Goal: Task Accomplishment & Management: Use online tool/utility

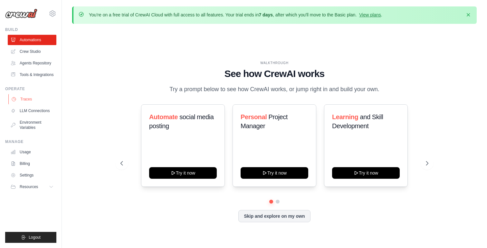
click at [44, 103] on link "Traces" at bounding box center [32, 99] width 49 height 10
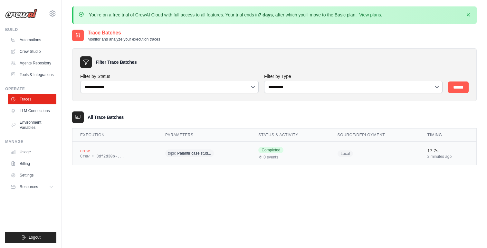
click at [134, 156] on div "Crew • 3df2d30b-..." at bounding box center [115, 156] width 70 height 5
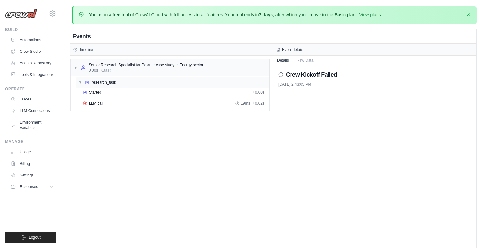
click at [118, 83] on div "▼ research_task" at bounding box center [172, 82] width 193 height 10
click at [118, 83] on div "▶ research_task" at bounding box center [172, 82] width 193 height 10
click at [121, 93] on div "Started" at bounding box center [166, 92] width 167 height 5
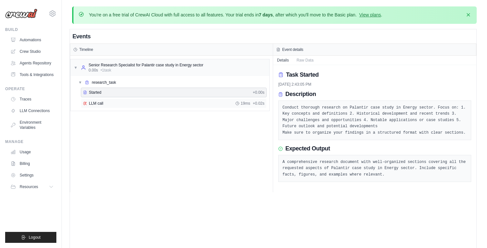
click at [122, 101] on div "LLM call 19ms + 0.02s" at bounding box center [173, 103] width 181 height 5
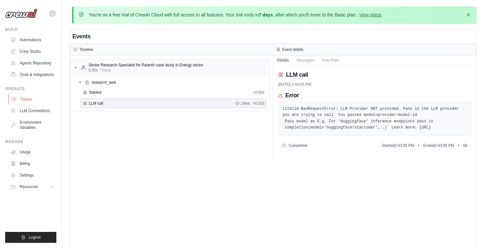
click at [36, 104] on link "Traces" at bounding box center [32, 99] width 49 height 10
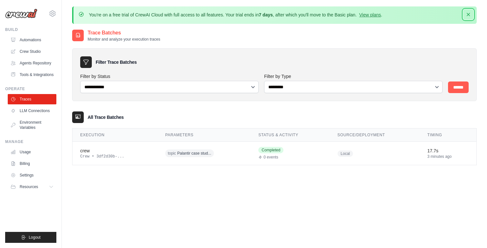
click at [469, 14] on icon "button" at bounding box center [468, 14] width 6 height 6
click at [48, 129] on link "Environment Variables" at bounding box center [32, 124] width 49 height 15
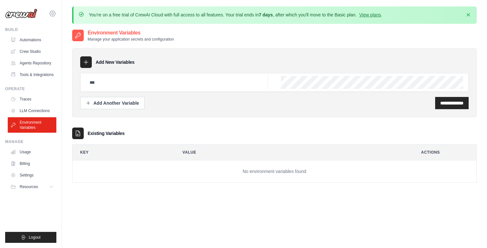
click at [52, 12] on icon at bounding box center [53, 14] width 8 height 8
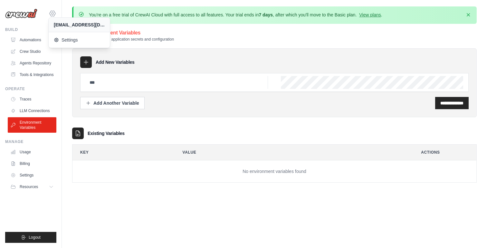
click at [52, 12] on icon at bounding box center [53, 14] width 8 height 8
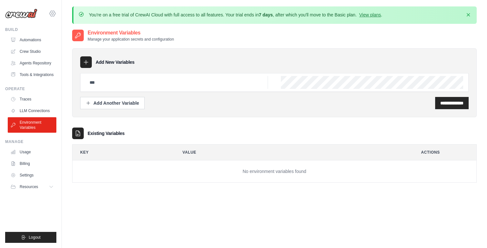
click at [52, 12] on icon at bounding box center [53, 14] width 8 height 8
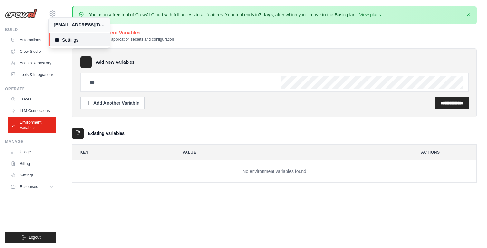
click at [76, 42] on span "Settings" at bounding box center [79, 40] width 51 height 6
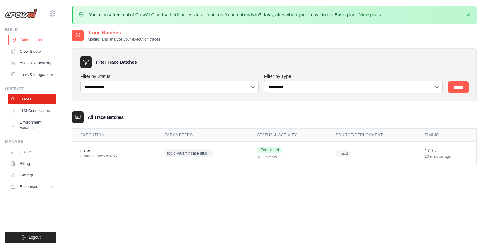
click at [41, 40] on link "Automations" at bounding box center [32, 40] width 49 height 10
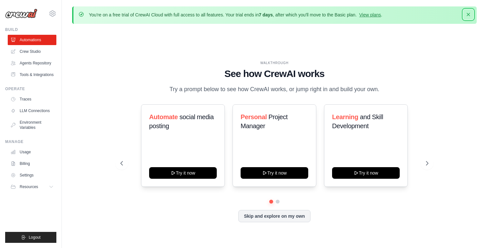
click at [469, 17] on icon "button" at bounding box center [468, 14] width 6 height 6
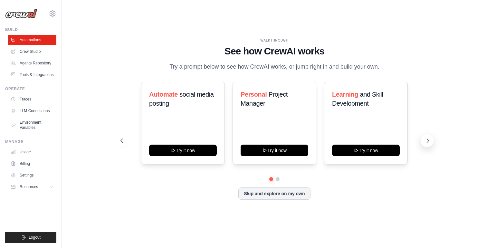
click at [427, 144] on icon at bounding box center [427, 140] width 6 height 6
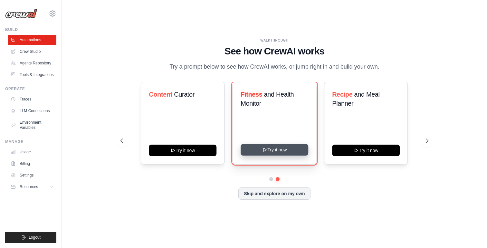
click at [282, 155] on button "Try it now" at bounding box center [274, 150] width 68 height 12
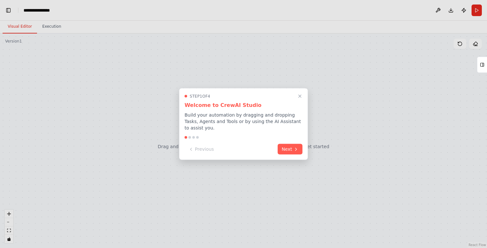
scroll to position [2050, 0]
click at [288, 147] on button "Next" at bounding box center [289, 148] width 25 height 11
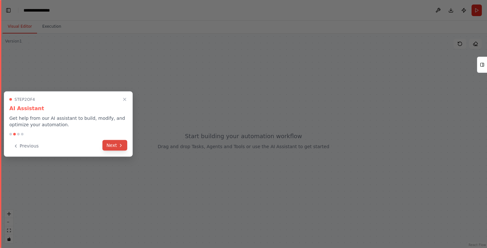
click at [111, 145] on button "Next" at bounding box center [114, 145] width 25 height 11
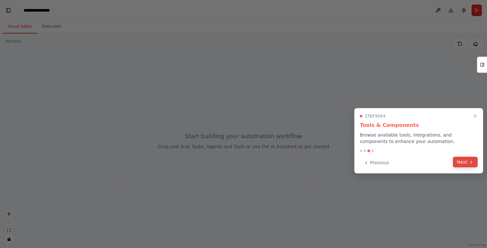
click at [465, 165] on button "Next" at bounding box center [465, 162] width 25 height 11
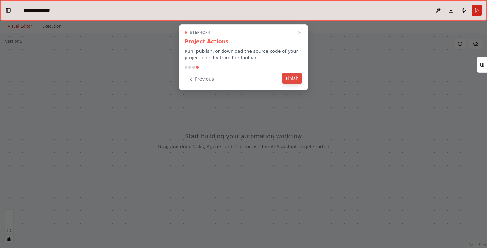
click at [286, 81] on button "Finish" at bounding box center [292, 78] width 21 height 11
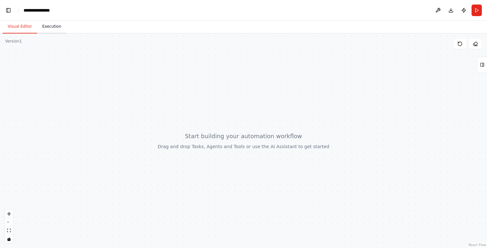
click at [53, 30] on button "Execution" at bounding box center [51, 27] width 29 height 14
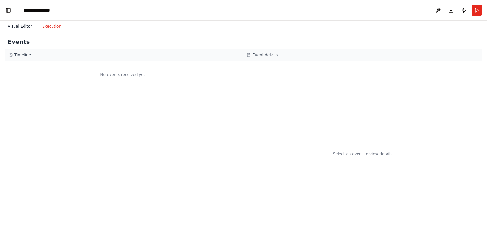
click at [16, 29] on button "Visual Editor" at bounding box center [20, 27] width 34 height 14
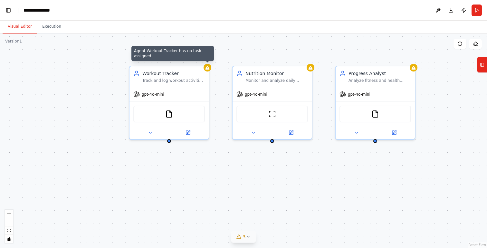
click at [248, 237] on icon at bounding box center [247, 236] width 5 height 5
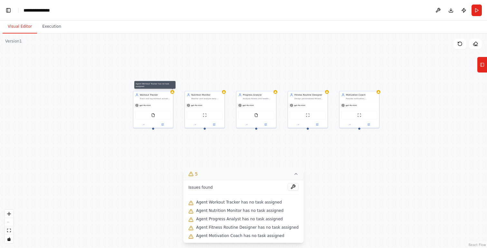
drag, startPoint x: 375, startPoint y: 172, endPoint x: 256, endPoint y: 144, distance: 122.0
click at [256, 144] on div "Agent Workout Tracker has no task assigned Workout Tracker Track and log workou…" at bounding box center [243, 140] width 487 height 214
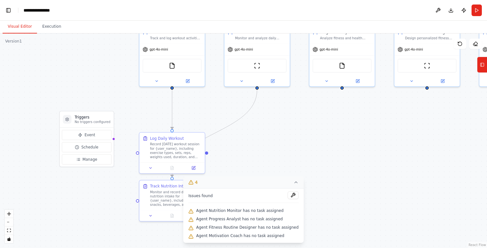
click at [295, 183] on icon at bounding box center [295, 182] width 5 height 5
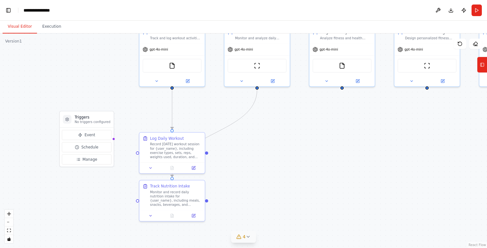
click at [295, 183] on div ".deletable-edge-delete-btn { width: 20px; height: 20px; border: 0px solid #ffff…" at bounding box center [243, 140] width 487 height 214
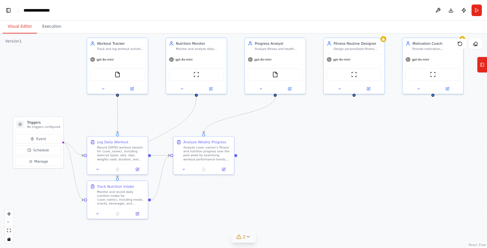
drag, startPoint x: 354, startPoint y: 157, endPoint x: 290, endPoint y: 157, distance: 63.4
click at [290, 157] on div ".deletable-edge-delete-btn { width: 20px; height: 20px; border: 0px solid #ffff…" at bounding box center [243, 140] width 487 height 214
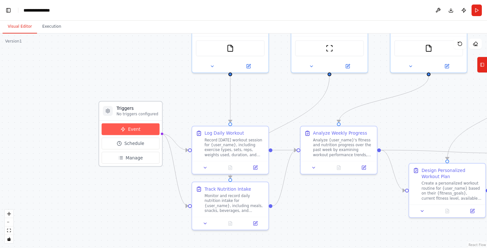
click at [135, 129] on span "Event" at bounding box center [134, 129] width 13 height 6
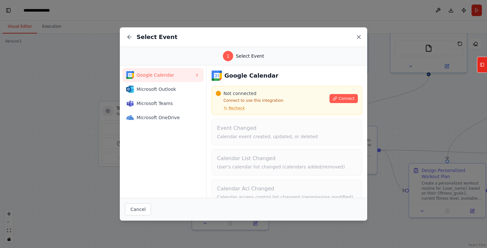
click at [356, 38] on icon at bounding box center [358, 37] width 6 height 6
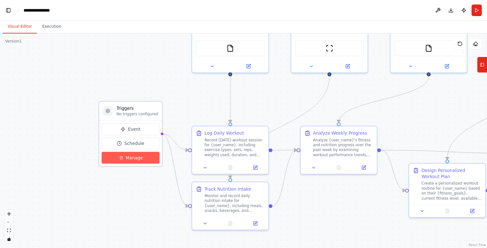
scroll to position [0, 8]
click at [139, 155] on span "Manage" at bounding box center [134, 158] width 17 height 6
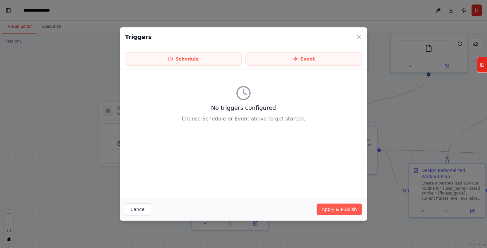
click at [36, 120] on div "Triggers Schedule Event No triggers configured Choose Schedule or Event above t…" at bounding box center [243, 124] width 487 height 248
click at [132, 210] on button "Cancel" at bounding box center [138, 209] width 26 height 12
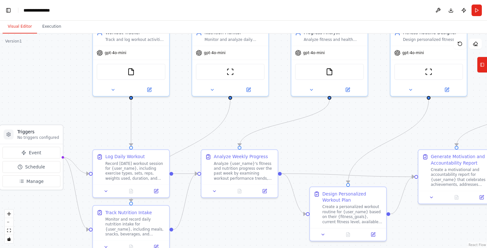
drag, startPoint x: 155, startPoint y: 180, endPoint x: 54, endPoint y: 204, distance: 103.6
click at [54, 204] on div ".deletable-edge-delete-btn { width: 20px; height: 20px; border: 0px solid #ffff…" at bounding box center [243, 140] width 487 height 214
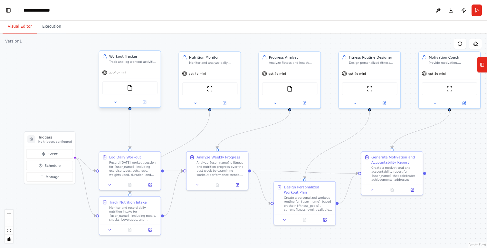
click at [138, 69] on div "gpt-4o-mini" at bounding box center [129, 72] width 61 height 11
click at [141, 59] on div "Workout Tracker Track and log workout activities including exercise types, dura…" at bounding box center [133, 59] width 48 height 10
click at [117, 104] on icon at bounding box center [115, 102] width 4 height 4
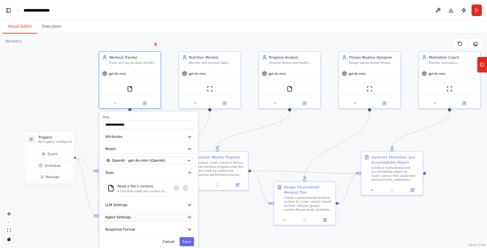
click at [189, 213] on button "Agent Settings" at bounding box center [148, 216] width 91 height 9
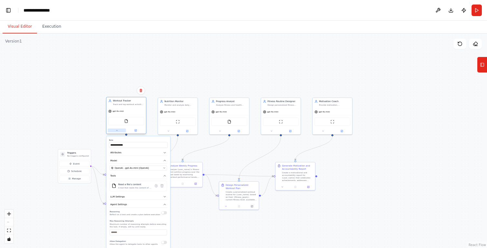
click at [117, 131] on icon at bounding box center [117, 130] width 3 height 3
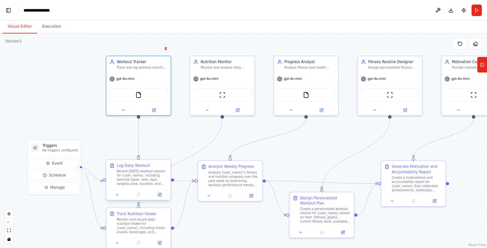
click at [142, 169] on div "Log Daily Workout Record today's workout session for {user_name}, including exe…" at bounding box center [142, 174] width 51 height 23
click at [111, 169] on div "Log Daily Workout Record today's workout session for {user_name}, including exe…" at bounding box center [138, 174] width 58 height 23
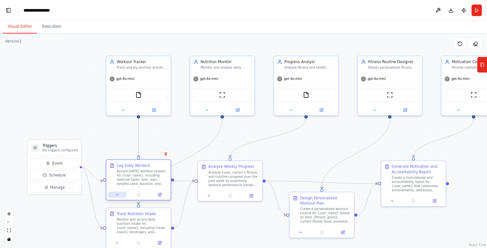
click at [117, 194] on icon at bounding box center [117, 194] width 2 height 1
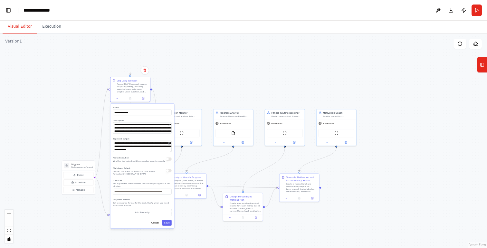
drag, startPoint x: 118, startPoint y: 204, endPoint x: 118, endPoint y: 107, distance: 97.9
click at [118, 107] on label "Name" at bounding box center [142, 107] width 59 height 3
click at [203, 70] on div ".deletable-edge-delete-btn { width: 20px; height: 20px; border: 0px solid #ffff…" at bounding box center [243, 140] width 487 height 214
click at [181, 224] on div ".deletable-edge-delete-btn { width: 20px; height: 20px; border: 0px solid #ffff…" at bounding box center [243, 140] width 487 height 214
click at [133, 155] on div "**********" at bounding box center [142, 166] width 64 height 125
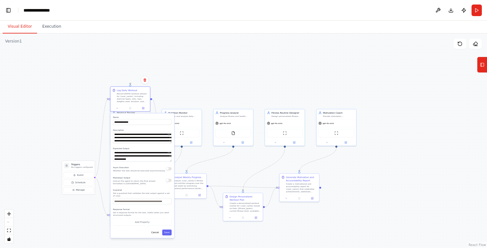
drag, startPoint x: 133, startPoint y: 164, endPoint x: 133, endPoint y: 175, distance: 10.9
click at [133, 175] on div "**********" at bounding box center [142, 175] width 64 height 125
click at [118, 110] on div at bounding box center [130, 107] width 40 height 7
click at [117, 108] on icon at bounding box center [117, 107] width 3 height 3
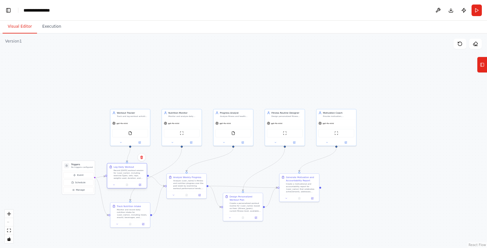
drag, startPoint x: 129, startPoint y: 95, endPoint x: 126, endPoint y: 170, distance: 75.7
click at [126, 170] on div "Record today's workout session for {user_name}, including exercise types, sets,…" at bounding box center [129, 174] width 31 height 10
click at [182, 215] on div ".deletable-edge-delete-btn { width: 20px; height: 20px; border: 0px solid #ffff…" at bounding box center [243, 140] width 487 height 214
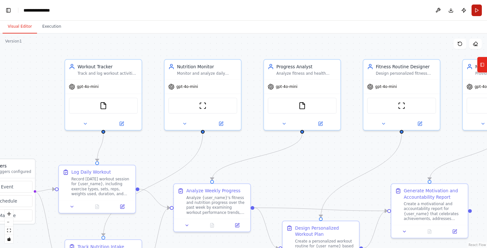
click at [472, 10] on button "Run" at bounding box center [476, 11] width 10 height 12
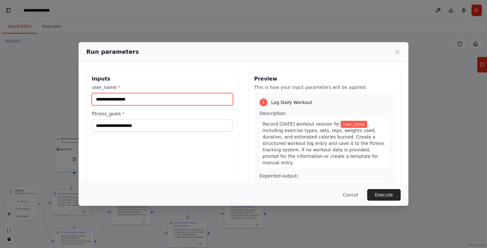
click at [149, 105] on input "user_name *" at bounding box center [162, 99] width 141 height 12
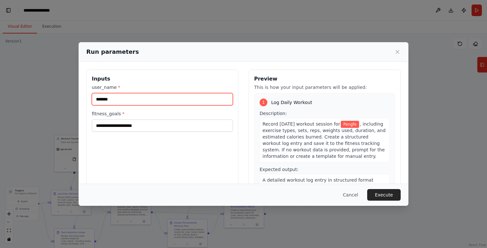
type input "*******"
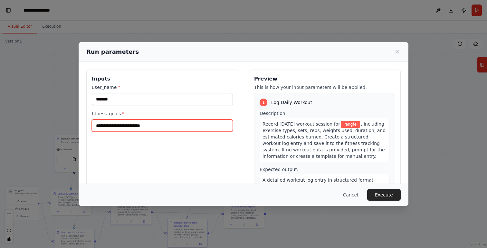
type input "**********"
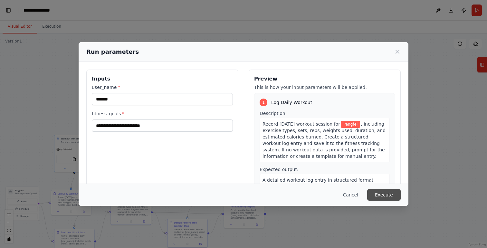
click at [378, 192] on button "Execute" at bounding box center [383, 195] width 33 height 12
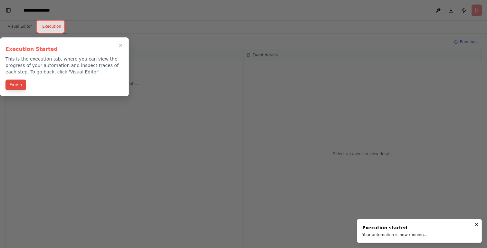
click at [15, 89] on button "Finish" at bounding box center [15, 85] width 21 height 11
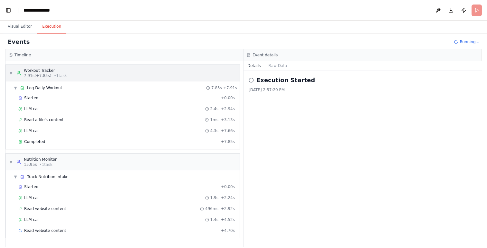
click at [139, 77] on div "▼ Workout Tracker 7.91s (+7.85s) • 1 task" at bounding box center [123, 73] width 234 height 17
click at [142, 76] on div "▼ Workout Tracker 7.91s (+7.85s) • 1 task" at bounding box center [123, 73] width 234 height 17
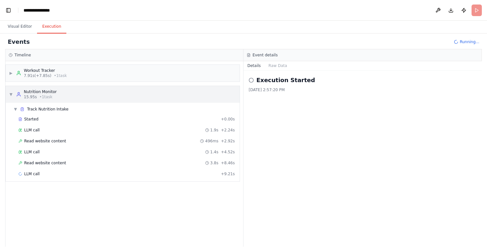
click at [137, 93] on div "▼ Nutrition Monitor 15.95s • 1 task" at bounding box center [123, 94] width 234 height 17
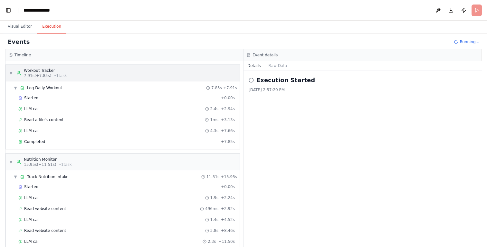
click at [152, 72] on div "▼ Workout Tracker 7.91s (+7.85s) • 1 task" at bounding box center [123, 73] width 234 height 17
click at [154, 76] on div "▼ Workout Tracker 7.91s (+7.85s) • 1 task" at bounding box center [123, 73] width 234 height 17
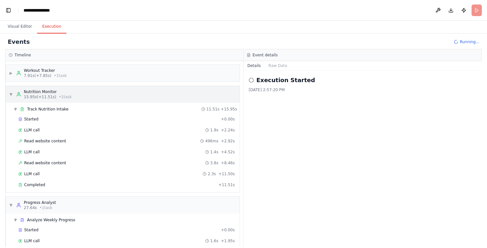
click at [150, 94] on div "▼ Nutrition Monitor 15.95s (+11.51s) • 1 task" at bounding box center [123, 94] width 234 height 17
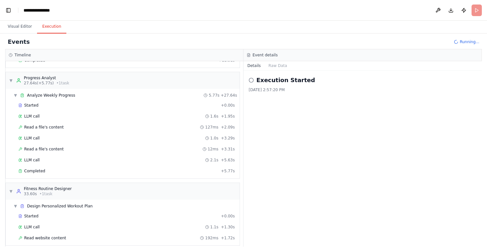
scroll to position [192, 0]
click at [277, 63] on button "Raw Data" at bounding box center [278, 65] width 26 height 9
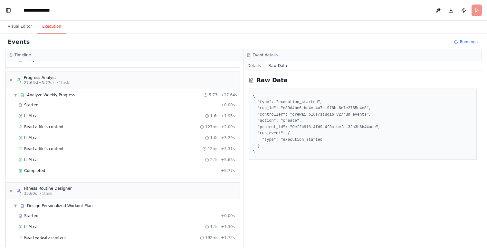
click at [255, 65] on button "Details" at bounding box center [253, 65] width 21 height 9
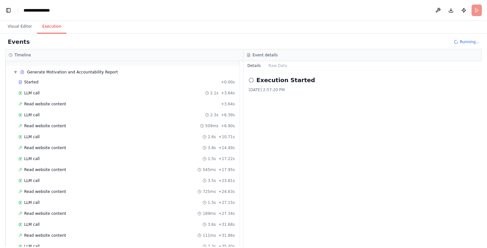
scroll to position [999, 0]
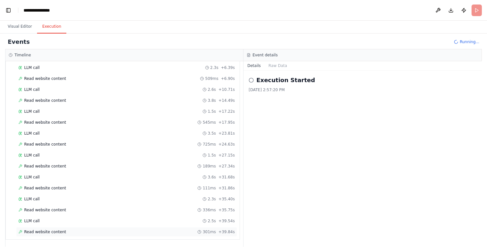
click at [138, 230] on div "Read website content 301ms + 39.84s" at bounding box center [126, 231] width 216 height 5
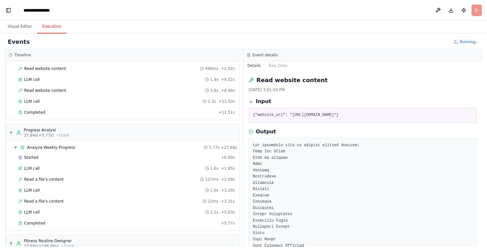
scroll to position [0, 0]
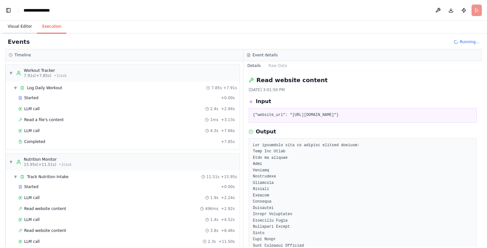
click at [24, 28] on button "Visual Editor" at bounding box center [20, 27] width 34 height 14
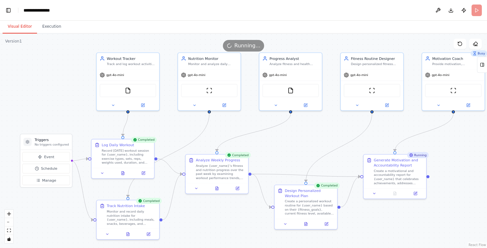
drag, startPoint x: 43, startPoint y: 168, endPoint x: 76, endPoint y: 105, distance: 71.4
click at [76, 105] on div ".deletable-edge-delete-btn { width: 20px; height: 20px; border: 0px solid #ffff…" at bounding box center [243, 140] width 487 height 214
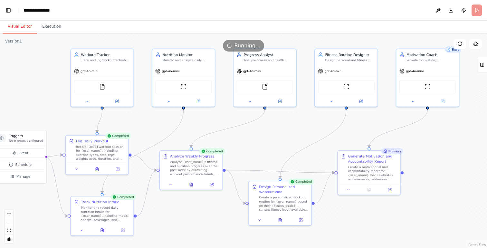
drag, startPoint x: 339, startPoint y: 159, endPoint x: 314, endPoint y: 155, distance: 24.5
click at [314, 155] on div ".deletable-edge-delete-btn { width: 20px; height: 20px; border: 0px solid #ffff…" at bounding box center [243, 140] width 487 height 214
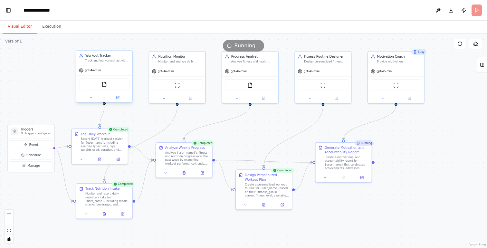
click at [115, 63] on div "Workout Tracker Track and log workout activities including exercise types, dura…" at bounding box center [104, 58] width 56 height 14
click at [454, 154] on div ".deletable-edge-delete-btn { width: 20px; height: 20px; border: 0px solid #ffff…" at bounding box center [243, 140] width 487 height 214
click at [101, 161] on button at bounding box center [99, 157] width 19 height 5
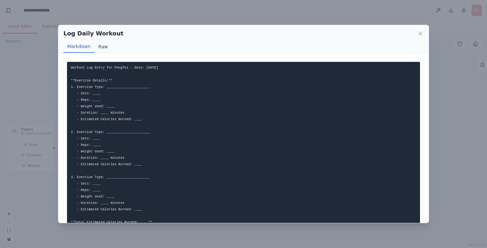
click at [102, 47] on button "Raw" at bounding box center [102, 47] width 17 height 12
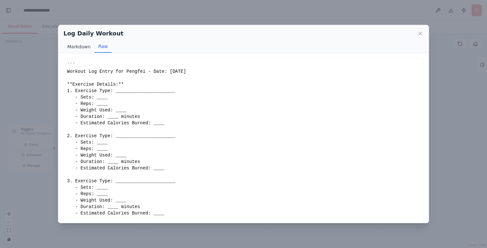
click at [82, 48] on button "Markdown" at bounding box center [78, 47] width 31 height 12
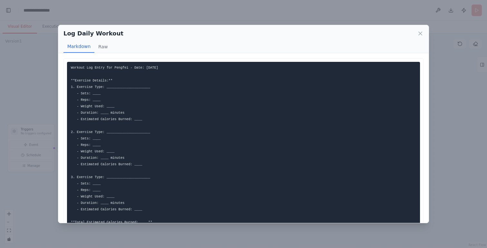
scroll to position [33, 0]
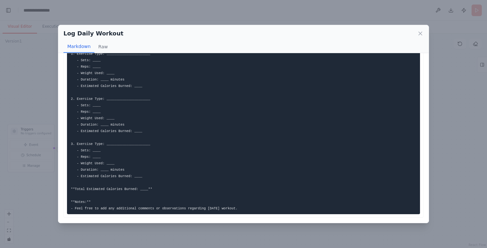
click at [35, 212] on div "Log Daily Workout Markdown Raw Workout Log Entry for Pengfei - Date: 2025-10-14…" at bounding box center [243, 124] width 487 height 248
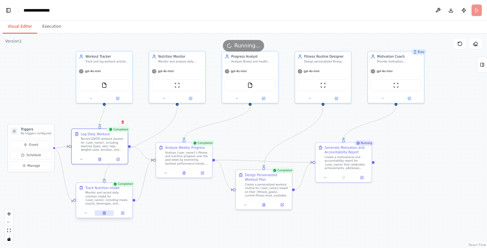
click at [106, 213] on icon at bounding box center [104, 213] width 4 height 4
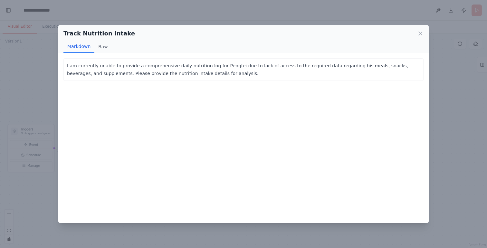
click at [44, 107] on div "Track Nutrition Intake Markdown Raw I am currently unable to provide a comprehe…" at bounding box center [243, 124] width 487 height 248
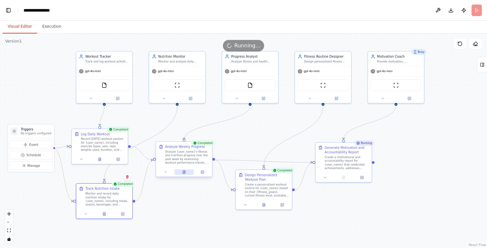
click at [183, 172] on icon at bounding box center [184, 172] width 4 height 4
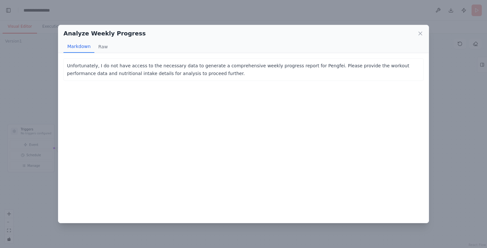
click at [28, 159] on div "Analyze Weekly Progress Markdown Raw Unfortunately, I do not have access to the…" at bounding box center [243, 124] width 487 height 248
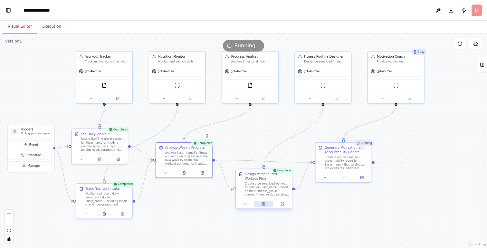
click at [265, 206] on button at bounding box center [263, 203] width 19 height 5
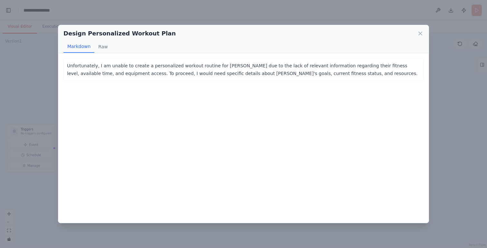
click at [27, 174] on div "Design Personalized Workout Plan Markdown Raw Unfortunately, I am unable to cre…" at bounding box center [243, 124] width 487 height 248
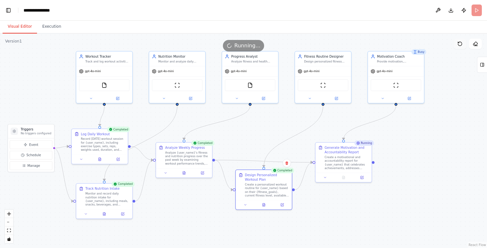
click at [462, 44] on icon at bounding box center [459, 43] width 5 height 5
click at [474, 45] on icon at bounding box center [475, 44] width 4 height 4
click at [479, 64] on button "Tools" at bounding box center [482, 65] width 10 height 16
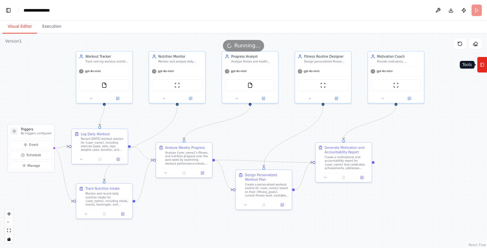
click at [479, 64] on button "Tools" at bounding box center [482, 65] width 10 height 16
click at [50, 26] on button "Execution" at bounding box center [51, 27] width 29 height 14
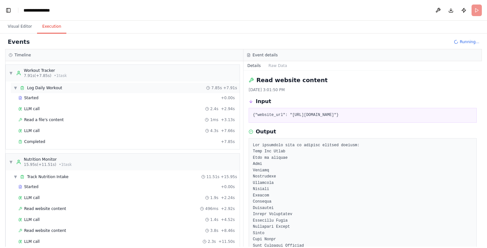
click at [101, 91] on div "▼ Log Daily Workout 7.85s + 7.91s" at bounding box center [125, 88] width 229 height 10
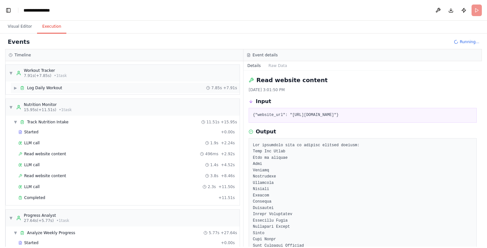
click at [101, 91] on div "▶ Log Daily Workout 7.85s + 7.91s" at bounding box center [125, 88] width 229 height 10
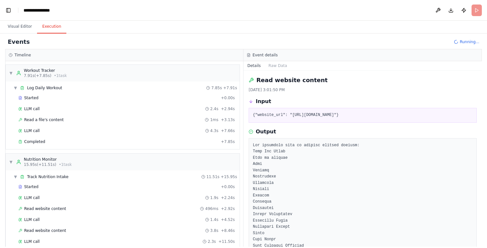
click at [99, 104] on div "Started + 0.00s LLM call 2.4s + 2.94s Read a file's content 1ms + 3.13s LLM cal…" at bounding box center [125, 120] width 229 height 55
click at [106, 109] on div "LLM call 2.4s + 2.94s" at bounding box center [126, 108] width 216 height 5
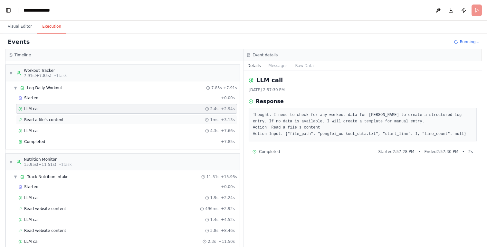
click at [105, 119] on div "Read a file's content 1ms + 3.13s" at bounding box center [126, 119] width 216 height 5
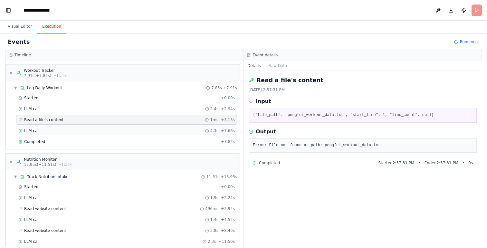
click at [102, 129] on div "LLM call 4.3s + 7.66s" at bounding box center [126, 130] width 216 height 5
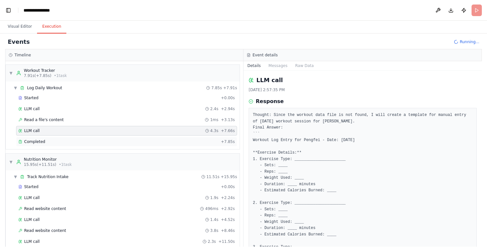
click at [102, 141] on div "Completed" at bounding box center [118, 141] width 200 height 5
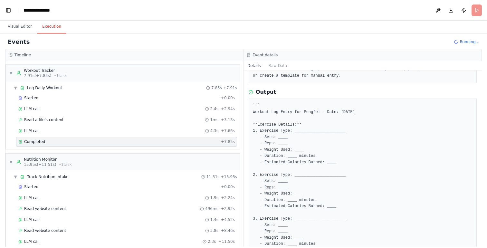
scroll to position [0, 0]
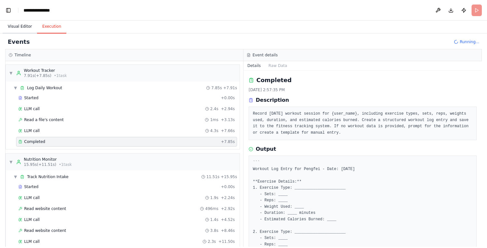
click at [19, 25] on button "Visual Editor" at bounding box center [20, 27] width 34 height 14
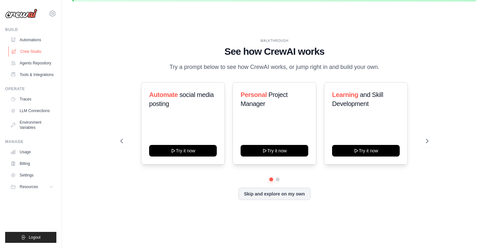
click at [36, 52] on link "Crew Studio" at bounding box center [32, 51] width 49 height 10
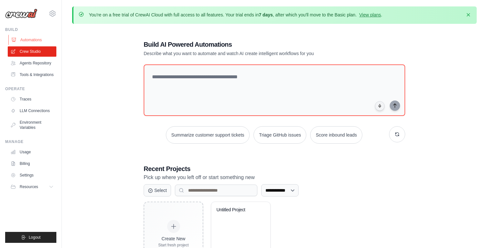
click at [38, 41] on link "Automations" at bounding box center [32, 40] width 49 height 10
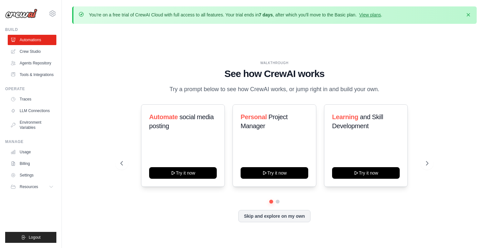
click at [38, 62] on link "Agents Repository" at bounding box center [32, 63] width 49 height 10
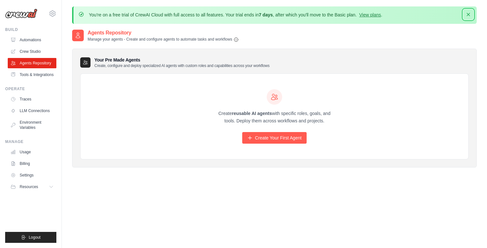
click at [469, 15] on icon "button" at bounding box center [467, 14] width 3 height 3
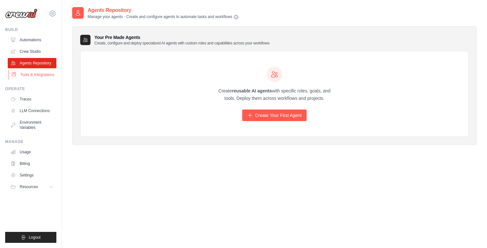
click at [38, 80] on link "Tools & Integrations" at bounding box center [32, 75] width 49 height 10
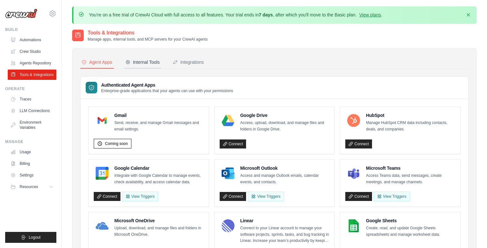
click at [149, 65] on button "Internal Tools" at bounding box center [142, 62] width 37 height 12
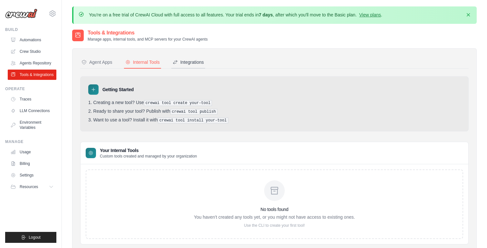
click at [190, 66] on button "Integrations" at bounding box center [188, 62] width 34 height 12
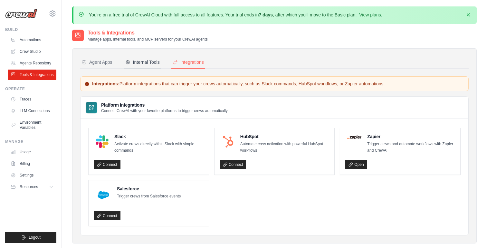
click at [158, 62] on div "Internal Tools" at bounding box center [142, 62] width 34 height 6
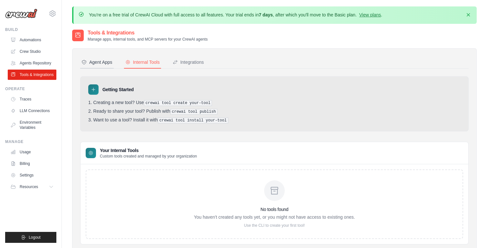
click at [110, 62] on div "Agent Apps" at bounding box center [96, 62] width 31 height 6
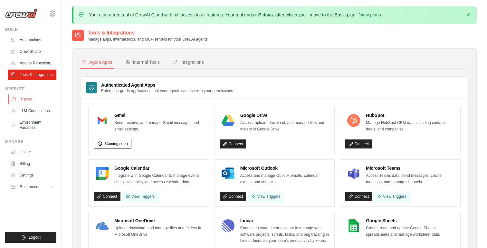
click at [41, 104] on link "Traces" at bounding box center [32, 99] width 49 height 10
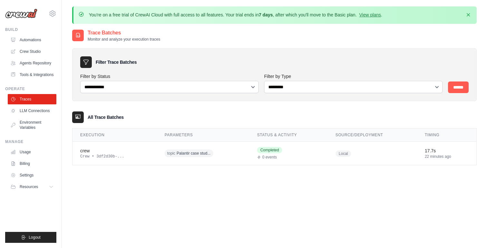
click at [40, 115] on link "LLM Connections" at bounding box center [32, 111] width 49 height 10
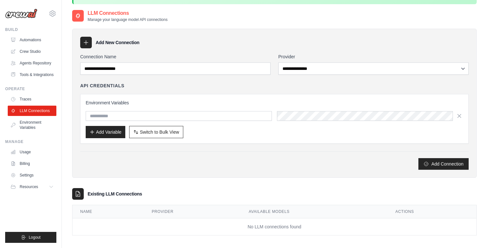
scroll to position [35, 0]
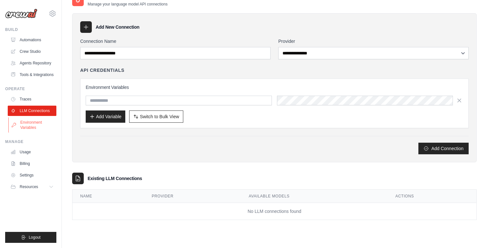
click at [48, 132] on link "Environment Variables" at bounding box center [32, 124] width 49 height 15
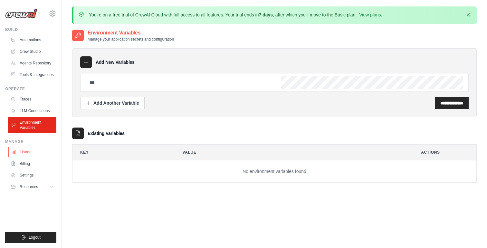
click at [39, 157] on link "Usage" at bounding box center [32, 152] width 49 height 10
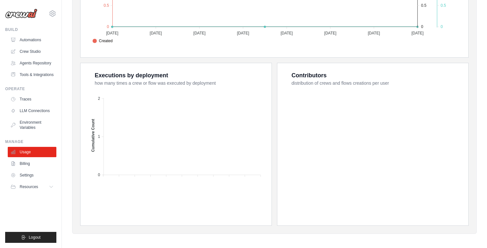
scroll to position [241, 0]
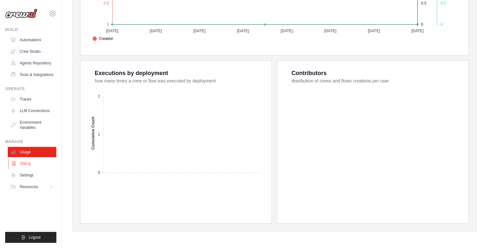
click at [44, 169] on link "Billing" at bounding box center [32, 163] width 49 height 10
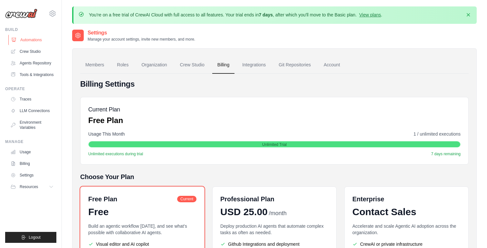
click at [43, 42] on link "Automations" at bounding box center [32, 40] width 49 height 10
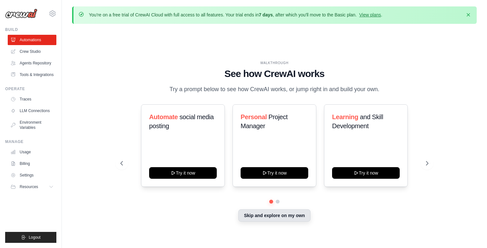
click at [248, 218] on button "Skip and explore on my own" at bounding box center [274, 215] width 72 height 12
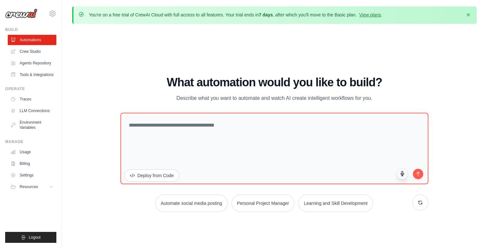
click at [403, 176] on button "button" at bounding box center [403, 174] width 12 height 12
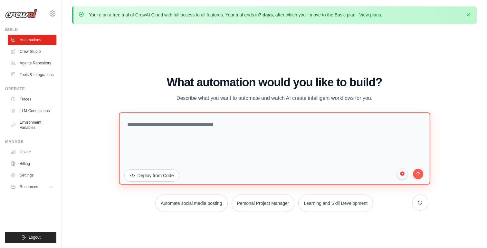
click at [196, 151] on textarea at bounding box center [274, 148] width 311 height 72
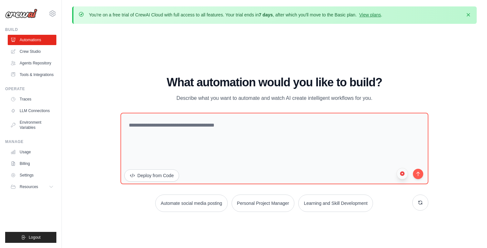
click at [400, 174] on icon "button" at bounding box center [401, 173] width 5 height 5
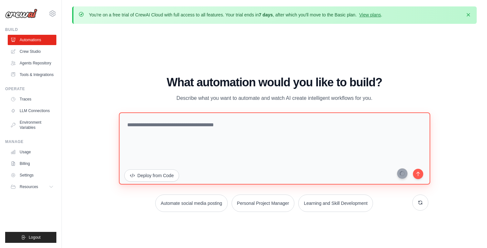
click at [289, 152] on textarea at bounding box center [274, 148] width 311 height 72
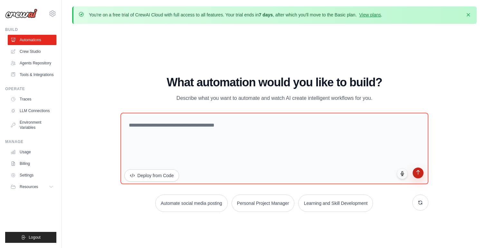
click at [419, 174] on icon "submit" at bounding box center [417, 172] width 5 height 5
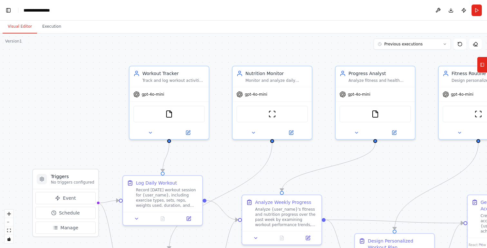
scroll to position [7248, 0]
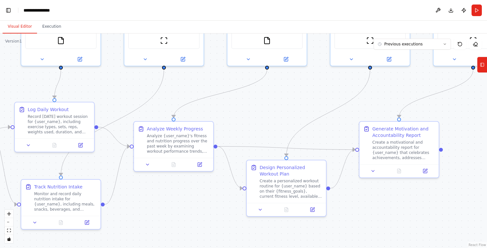
drag, startPoint x: 299, startPoint y: 158, endPoint x: 174, endPoint y: 80, distance: 147.5
click at [174, 80] on div ".deletable-edge-delete-btn { width: 20px; height: 20px; border: 0px solid #ffff…" at bounding box center [243, 140] width 487 height 214
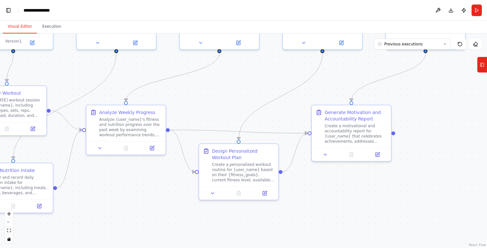
drag, startPoint x: 461, startPoint y: 144, endPoint x: 430, endPoint y: 132, distance: 32.8
click at [430, 132] on div ".deletable-edge-delete-btn { width: 20px; height: 20px; border: 0px solid #ffff…" at bounding box center [243, 140] width 487 height 214
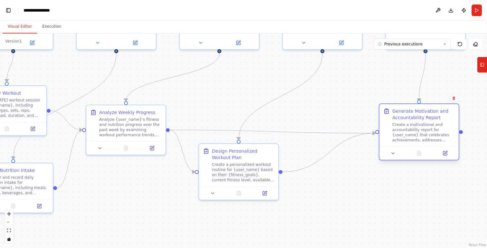
drag, startPoint x: 352, startPoint y: 146, endPoint x: 419, endPoint y: 145, distance: 67.0
click at [419, 145] on div "Generate Motivation and Accountability Report Create a motivational and account…" at bounding box center [418, 125] width 79 height 42
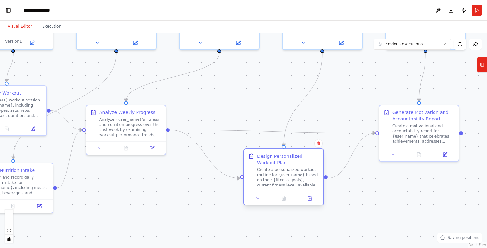
drag, startPoint x: 230, startPoint y: 177, endPoint x: 277, endPoint y: 184, distance: 47.1
click at [277, 184] on div "Create a personalized workout routine for {user_name} based on their {fitness_g…" at bounding box center [288, 177] width 62 height 21
click at [141, 192] on div ".deletable-edge-delete-btn { width: 20px; height: 20px; border: 0px solid #ffff…" at bounding box center [243, 140] width 487 height 214
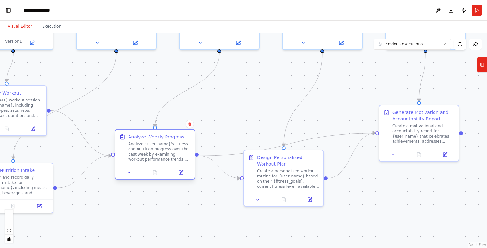
drag, startPoint x: 138, startPoint y: 133, endPoint x: 167, endPoint y: 156, distance: 36.9
click at [167, 156] on div "Analyze {user_name}'s fitness and nutrition progress over the past week by exam…" at bounding box center [159, 151] width 62 height 21
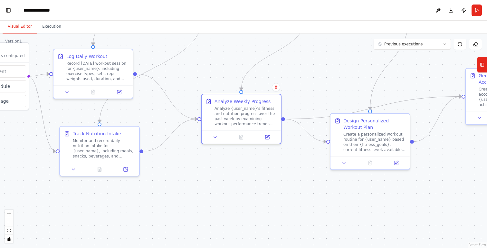
drag, startPoint x: 114, startPoint y: 212, endPoint x: 203, endPoint y: 174, distance: 96.8
click at [203, 174] on div ".deletable-edge-delete-btn { width: 20px; height: 20px; border: 0px solid #ffff…" at bounding box center [243, 140] width 487 height 214
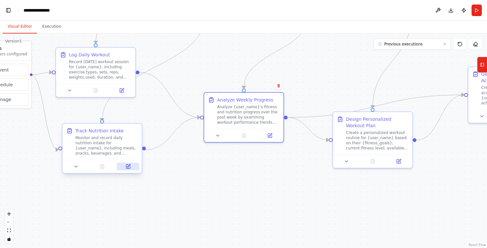
click at [128, 168] on icon at bounding box center [128, 166] width 4 height 4
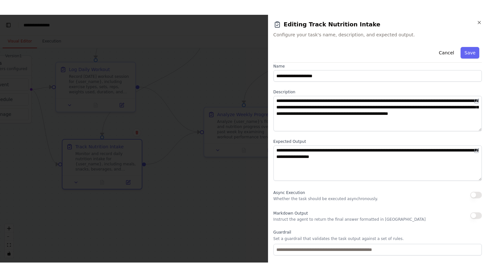
scroll to position [0, 0]
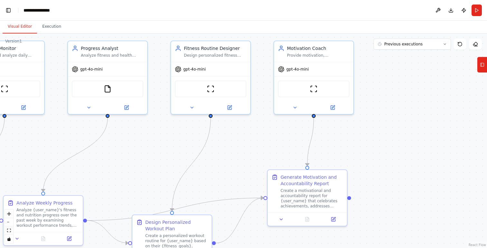
drag, startPoint x: 303, startPoint y: 86, endPoint x: 102, endPoint y: 189, distance: 225.9
click at [102, 189] on div ".deletable-edge-delete-btn { width: 20px; height: 20px; border: 0px solid #ffff…" at bounding box center [243, 140] width 487 height 214
click at [443, 47] on button "Previous executions" at bounding box center [411, 44] width 77 height 11
click at [431, 55] on div "32m ago" at bounding box center [416, 55] width 64 height 5
click at [398, 58] on div "32m ago" at bounding box center [416, 55] width 64 height 5
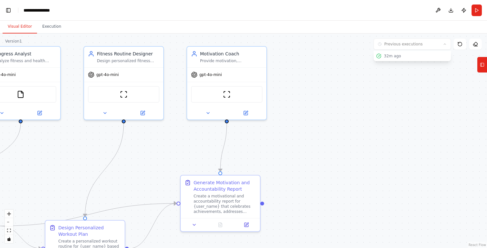
drag, startPoint x: 385, startPoint y: 124, endPoint x: 297, endPoint y: 130, distance: 88.1
click at [297, 130] on div ".deletable-edge-delete-btn { width: 20px; height: 20px; border: 0px solid #ffff…" at bounding box center [243, 140] width 487 height 214
drag, startPoint x: 260, startPoint y: 204, endPoint x: 265, endPoint y: 209, distance: 6.4
click at [265, 209] on div ".deletable-edge-delete-btn { width: 20px; height: 20px; border: 0px solid #ffff…" at bounding box center [243, 140] width 487 height 214
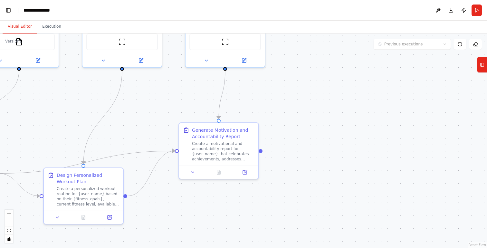
drag, startPoint x: 303, startPoint y: 190, endPoint x: 302, endPoint y: 129, distance: 60.8
click at [302, 129] on div ".deletable-edge-delete-btn { width: 20px; height: 20px; border: 0px solid #ffff…" at bounding box center [243, 140] width 487 height 214
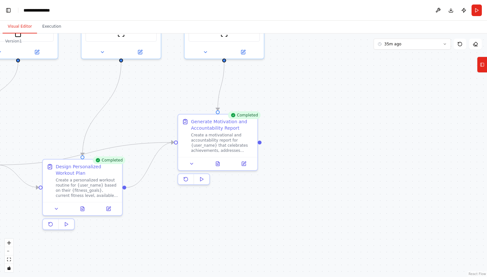
scroll to position [7219, 0]
click at [9, 11] on button "Toggle Left Sidebar" at bounding box center [8, 10] width 9 height 9
click at [26, 11] on link "Studio" at bounding box center [30, 10] width 14 height 5
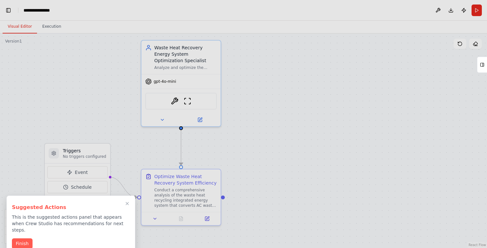
drag, startPoint x: 300, startPoint y: 146, endPoint x: 312, endPoint y: 120, distance: 28.4
click at [312, 120] on div "Create an agent that can help me improve the operational efficiency of a waste …" at bounding box center [243, 124] width 487 height 248
click at [26, 238] on button "Finish" at bounding box center [22, 243] width 21 height 11
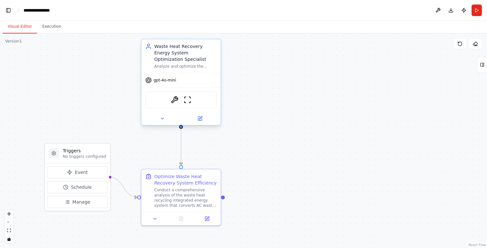
click at [188, 54] on div "Waste Heat Recovery Energy System Optimization Specialist" at bounding box center [185, 52] width 62 height 19
click at [161, 121] on icon at bounding box center [162, 118] width 5 height 5
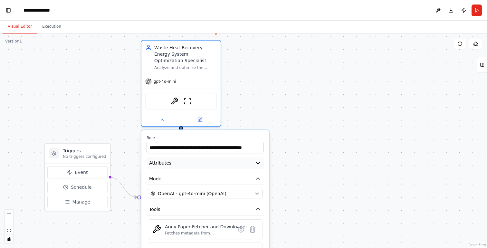
click at [192, 162] on button "Attributes" at bounding box center [204, 163] width 117 height 12
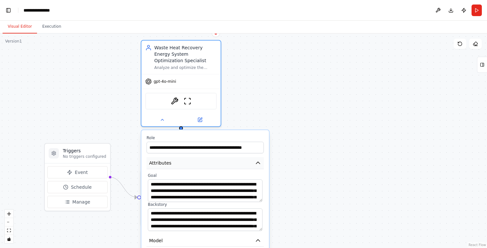
click at [192, 162] on button "Attributes" at bounding box center [204, 163] width 117 height 12
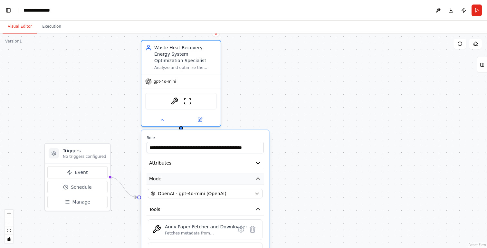
click at [192, 176] on button "Model" at bounding box center [204, 179] width 117 height 12
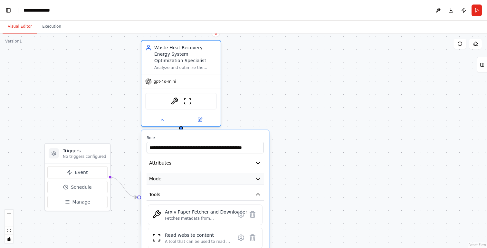
click at [192, 176] on button "Model" at bounding box center [204, 179] width 117 height 12
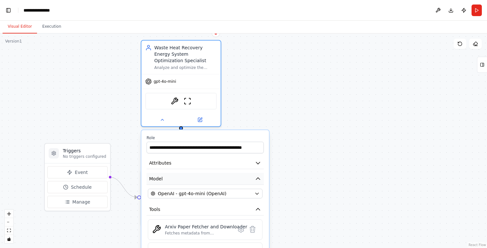
click at [192, 178] on button "Model" at bounding box center [204, 179] width 117 height 12
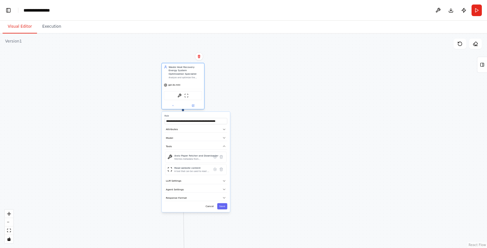
drag, startPoint x: 179, startPoint y: 111, endPoint x: 176, endPoint y: 85, distance: 26.6
click at [176, 76] on div "Waste Heat Recovery Energy System Optimization Specialist" at bounding box center [185, 70] width 33 height 10
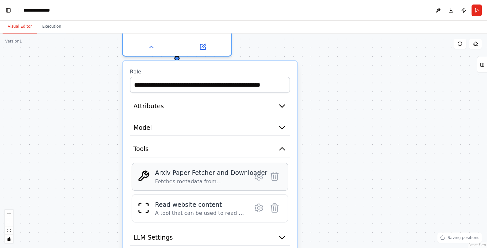
click at [203, 172] on div "Arxiv Paper Fetcher and Downloader" at bounding box center [211, 172] width 112 height 9
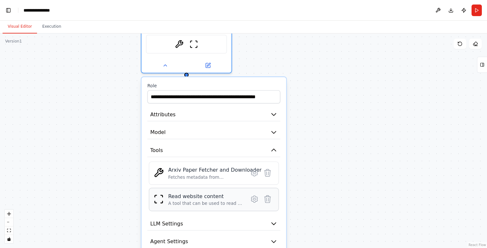
click at [215, 209] on div "Read website content A tool that can be used to read a website content." at bounding box center [214, 199] width 130 height 23
click at [253, 201] on icon at bounding box center [254, 199] width 6 height 6
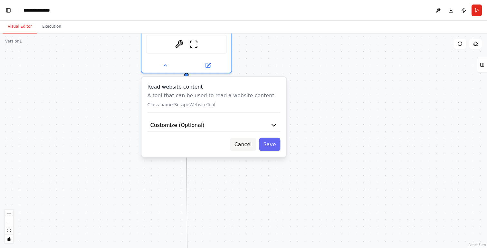
click at [239, 145] on button "Cancel" at bounding box center [243, 144] width 26 height 13
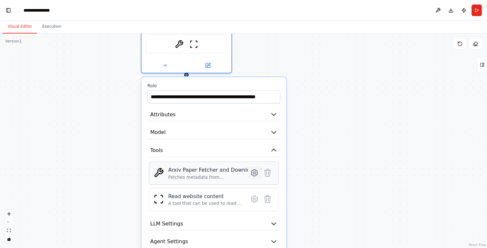
click at [254, 172] on icon at bounding box center [254, 173] width 2 height 2
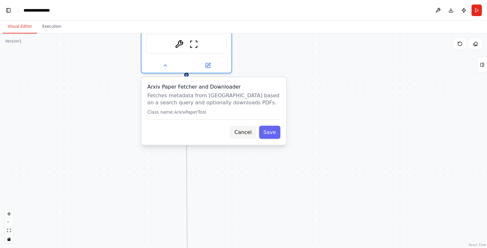
click at [245, 135] on button "Cancel" at bounding box center [243, 132] width 26 height 13
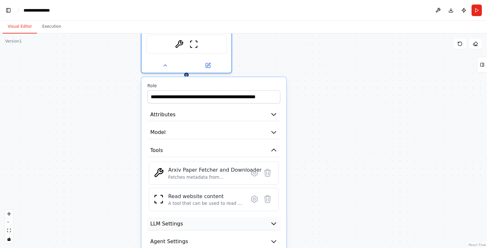
click at [209, 226] on button "LLM Settings" at bounding box center [213, 224] width 133 height 14
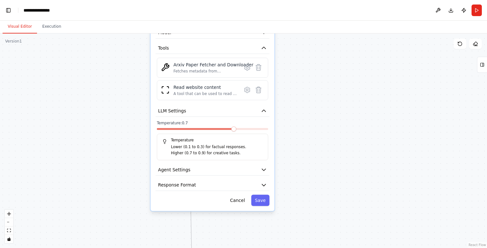
drag, startPoint x: 324, startPoint y: 199, endPoint x: 323, endPoint y: 86, distance: 113.0
click at [323, 86] on div ".deletable-edge-delete-btn { width: 20px; height: 20px; border: 0px solid #ffff…" at bounding box center [243, 140] width 487 height 214
click at [238, 174] on button "Agent Settings" at bounding box center [212, 170] width 114 height 12
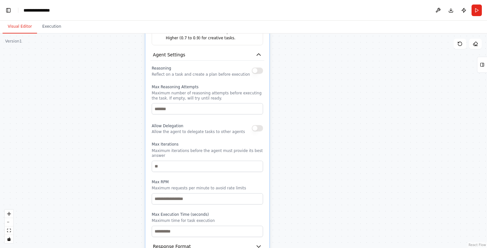
drag, startPoint x: 318, startPoint y: 188, endPoint x: 313, endPoint y: 74, distance: 114.4
click at [313, 73] on div ".deletable-edge-delete-btn { width: 20px; height: 20px; border: 0px solid #ffff…" at bounding box center [243, 140] width 487 height 214
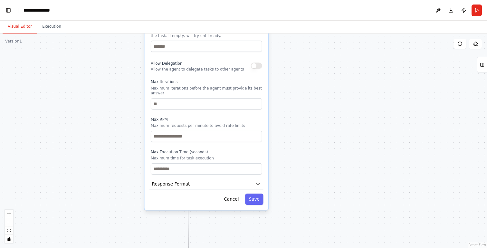
drag, startPoint x: 298, startPoint y: 198, endPoint x: 297, endPoint y: 136, distance: 62.1
click at [297, 136] on div ".deletable-edge-delete-btn { width: 20px; height: 20px; border: 0px solid #ffff…" at bounding box center [243, 140] width 487 height 214
click at [242, 185] on button "Response Format" at bounding box center [206, 185] width 114 height 12
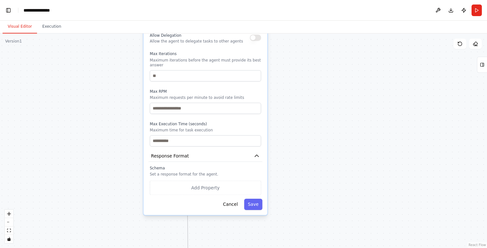
drag, startPoint x: 294, startPoint y: 193, endPoint x: 292, endPoint y: 165, distance: 28.7
click at [292, 165] on div ".deletable-edge-delete-btn { width: 20px; height: 20px; border: 0px solid #ffff…" at bounding box center [243, 140] width 487 height 214
click at [222, 188] on button "Add Property" at bounding box center [204, 188] width 111 height 14
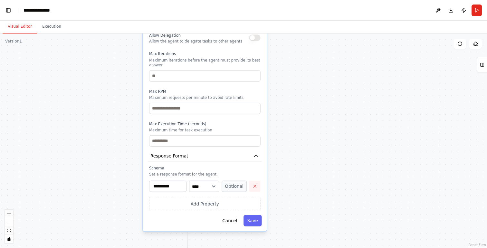
click at [254, 185] on icon "button" at bounding box center [254, 186] width 3 height 3
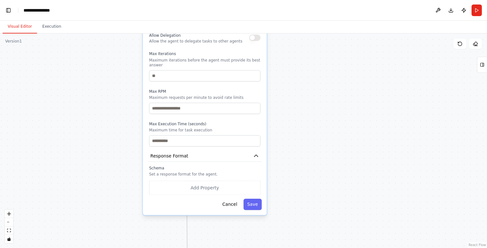
drag, startPoint x: 295, startPoint y: 185, endPoint x: 295, endPoint y: 168, distance: 17.1
click at [295, 168] on div ".deletable-edge-delete-btn { width: 20px; height: 20px; border: 0px solid #ffff…" at bounding box center [243, 140] width 487 height 214
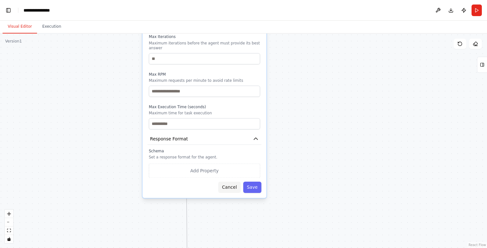
click at [232, 189] on button "Cancel" at bounding box center [229, 187] width 22 height 11
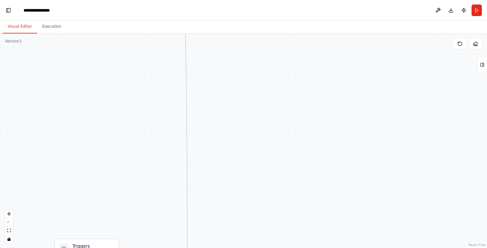
drag, startPoint x: 295, startPoint y: 192, endPoint x: 294, endPoint y: 84, distance: 108.5
click at [294, 84] on div ".deletable-edge-delete-btn { width: 20px; height: 20px; border: 0px solid #ffff…" at bounding box center [243, 140] width 487 height 214
click at [294, 83] on div ".deletable-edge-delete-btn { width: 20px; height: 20px; border: 0px solid #ffff…" at bounding box center [243, 140] width 487 height 214
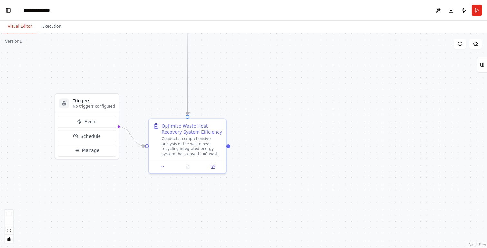
drag, startPoint x: 272, startPoint y: 152, endPoint x: 273, endPoint y: 30, distance: 122.0
click at [273, 30] on div "Visual Editor Execution Version 1 Show Tools Hide Agents .deletable-edge-delete…" at bounding box center [243, 134] width 487 height 227
click at [163, 165] on icon at bounding box center [162, 165] width 3 height 1
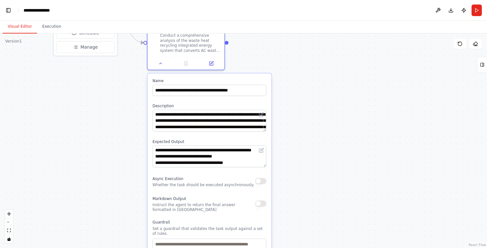
drag, startPoint x: 314, startPoint y: 144, endPoint x: 311, endPoint y: 41, distance: 103.4
click at [311, 41] on div ".deletable-edge-delete-btn { width: 20px; height: 20px; border: 0px solid #ffff…" at bounding box center [243, 140] width 487 height 214
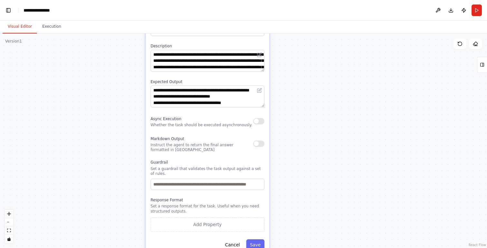
drag, startPoint x: 291, startPoint y: 212, endPoint x: 289, endPoint y: 152, distance: 60.5
click at [289, 152] on div ".deletable-edge-delete-btn { width: 20px; height: 20px; border: 0px solid #ffff…" at bounding box center [243, 140] width 487 height 214
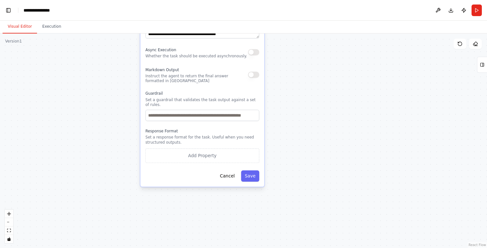
drag, startPoint x: 278, startPoint y: 208, endPoint x: 273, endPoint y: 140, distance: 67.8
click at [273, 140] on div ".deletable-edge-delete-btn { width: 20px; height: 20px; border: 0px solid #ffff…" at bounding box center [243, 140] width 487 height 214
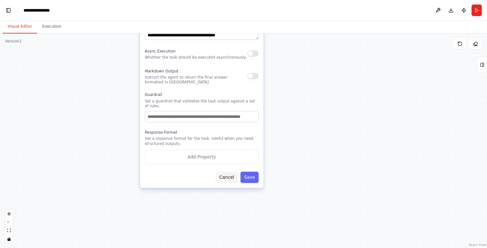
click at [230, 181] on button "Cancel" at bounding box center [226, 177] width 22 height 11
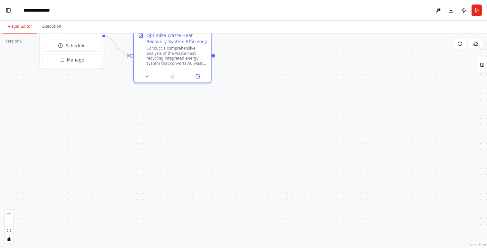
drag, startPoint x: 288, startPoint y: 124, endPoint x: 282, endPoint y: 264, distance: 140.5
click at [282, 248] on html "Create an agent that can help me improve the operational efficiency of a waste …" at bounding box center [243, 124] width 487 height 248
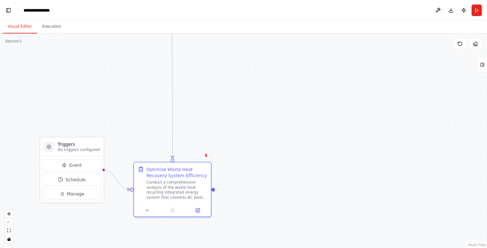
drag, startPoint x: 282, startPoint y: 62, endPoint x: 282, endPoint y: 195, distance: 133.3
click at [282, 196] on div ".deletable-edge-delete-btn { width: 20px; height: 20px; border: 0px solid #ffff…" at bounding box center [243, 140] width 487 height 214
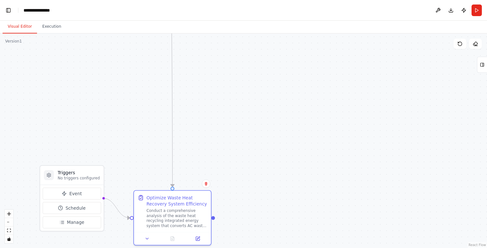
drag, startPoint x: 232, startPoint y: 115, endPoint x: 232, endPoint y: 209, distance: 94.0
click at [232, 209] on div ".deletable-edge-delete-btn { width: 20px; height: 20px; border: 0px solid #ffff…" at bounding box center [243, 140] width 487 height 214
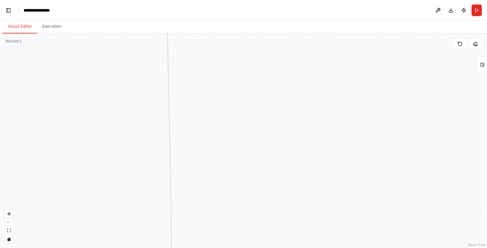
drag, startPoint x: 240, startPoint y: 85, endPoint x: 240, endPoint y: 248, distance: 162.9
click at [240, 248] on html "Create an agent that can help me improve the operational efficiency of a waste …" at bounding box center [243, 124] width 487 height 248
drag, startPoint x: 251, startPoint y: 72, endPoint x: 250, endPoint y: 203, distance: 131.0
click at [250, 203] on div ".deletable-edge-delete-btn { width: 20px; height: 20px; border: 0px solid #ffff…" at bounding box center [243, 140] width 487 height 214
drag, startPoint x: 207, startPoint y: 79, endPoint x: 208, endPoint y: 178, distance: 99.1
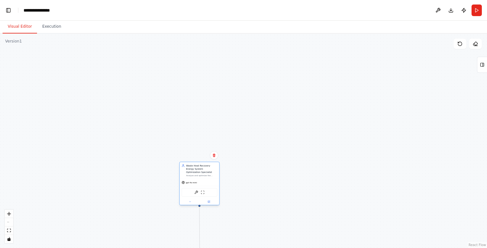
click at [208, 177] on div "Analyze and optimize the operational efficiency of waste heat recycling integra…" at bounding box center [201, 175] width 31 height 3
drag, startPoint x: 246, startPoint y: 210, endPoint x: 234, endPoint y: 106, distance: 104.7
click at [234, 106] on div ".deletable-edge-delete-btn { width: 20px; height: 20px; border: 0px solid #ffff…" at bounding box center [243, 140] width 487 height 214
drag, startPoint x: 194, startPoint y: 84, endPoint x: 193, endPoint y: 207, distance: 123.6
click at [193, 202] on div "gpt-4o-mini" at bounding box center [188, 197] width 40 height 7
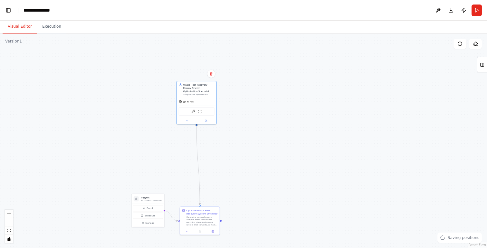
drag, startPoint x: 235, startPoint y: 216, endPoint x: 244, endPoint y: 112, distance: 103.7
click at [244, 113] on div ".deletable-edge-delete-btn { width: 20px; height: 20px; border: 0px solid #ffff…" at bounding box center [243, 140] width 487 height 214
drag, startPoint x: 205, startPoint y: 103, endPoint x: 209, endPoint y: 173, distance: 69.9
click at [209, 173] on div "gpt-4o-mini" at bounding box center [200, 172] width 40 height 7
click at [227, 197] on div ".deletable-edge-delete-btn { width: 20px; height: 20px; border: 0px solid #ffff…" at bounding box center [243, 140] width 487 height 214
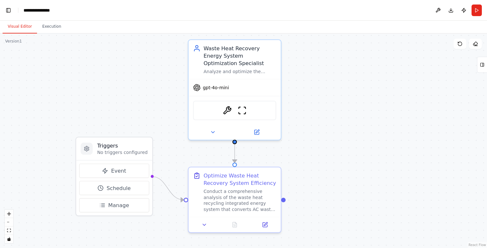
drag, startPoint x: 158, startPoint y: 153, endPoint x: 158, endPoint y: 122, distance: 31.5
click at [158, 122] on div ".deletable-edge-delete-btn { width: 20px; height: 20px; border: 0px solid #ffff…" at bounding box center [243, 140] width 487 height 214
click at [474, 12] on button "Run" at bounding box center [476, 11] width 10 height 12
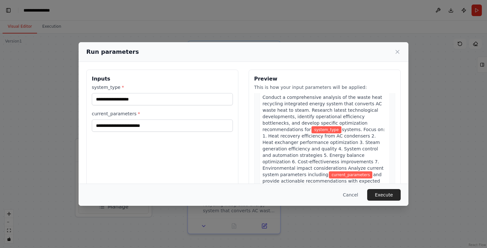
scroll to position [26, 0]
click at [352, 196] on button "Cancel" at bounding box center [350, 195] width 25 height 12
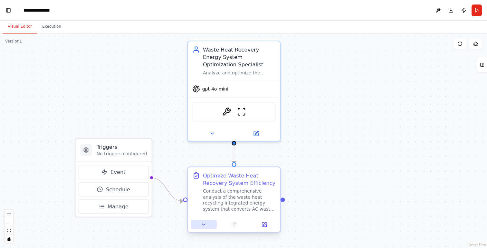
click at [204, 226] on icon at bounding box center [204, 224] width 6 height 6
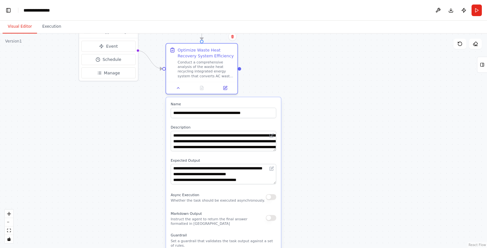
drag, startPoint x: 377, startPoint y: 174, endPoint x: 313, endPoint y: 59, distance: 132.1
click at [313, 59] on div ".deletable-edge-delete-btn { width: 20px; height: 20px; border: 0px solid #ffff…" at bounding box center [243, 140] width 487 height 214
click at [270, 135] on icon at bounding box center [271, 136] width 4 height 4
click at [270, 136] on icon at bounding box center [271, 136] width 4 height 4
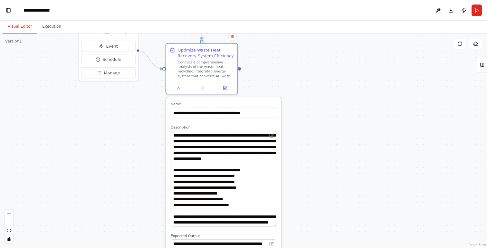
drag, startPoint x: 275, startPoint y: 150, endPoint x: 272, endPoint y: 226, distance: 75.4
click at [272, 226] on textarea "**********" at bounding box center [224, 179] width 106 height 96
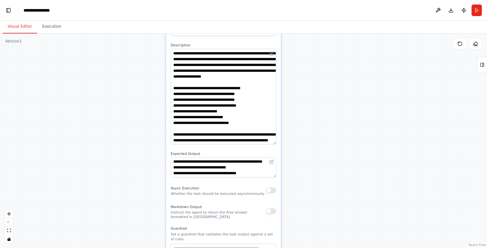
drag, startPoint x: 322, startPoint y: 193, endPoint x: 321, endPoint y: 111, distance: 82.1
click at [321, 111] on div ".deletable-edge-delete-btn { width: 20px; height: 20px; border: 0px solid #ffff…" at bounding box center [243, 140] width 487 height 214
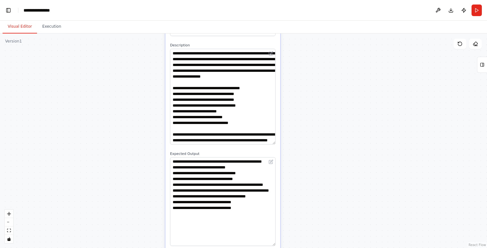
drag, startPoint x: 274, startPoint y: 176, endPoint x: 276, endPoint y: 244, distance: 68.6
click at [276, 244] on div "**********" at bounding box center [222, 199] width 115 height 368
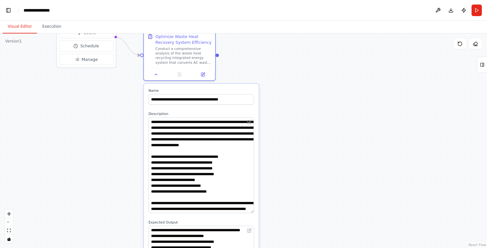
drag, startPoint x: 311, startPoint y: 190, endPoint x: 289, endPoint y: 258, distance: 71.7
click at [289, 248] on html "Create an agent that can help me improve the operational efficiency of a waste …" at bounding box center [243, 124] width 487 height 248
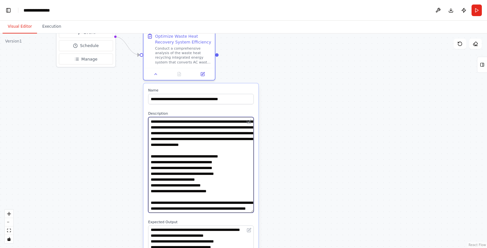
drag, startPoint x: 184, startPoint y: 145, endPoint x: 219, endPoint y: 146, distance: 34.8
click at [219, 146] on textarea "**********" at bounding box center [201, 165] width 106 height 96
drag, startPoint x: 219, startPoint y: 151, endPoint x: 210, endPoint y: 150, distance: 9.0
click at [210, 150] on textarea "**********" at bounding box center [201, 165] width 106 height 96
click at [220, 151] on textarea "**********" at bounding box center [201, 165] width 106 height 96
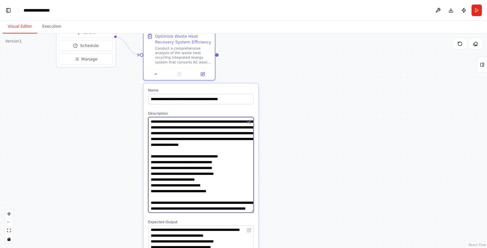
click at [191, 151] on textarea "**********" at bounding box center [201, 165] width 106 height 96
type textarea "**********"
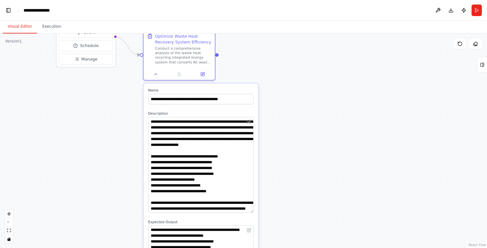
click at [305, 206] on div ".deletable-edge-delete-btn { width: 20px; height: 20px; border: 0px solid #ffff…" at bounding box center [243, 140] width 487 height 214
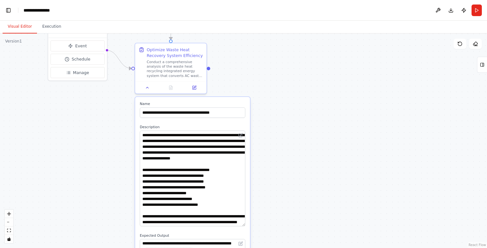
drag, startPoint x: 292, startPoint y: 197, endPoint x: 284, endPoint y: 211, distance: 15.9
click at [284, 211] on div ".deletable-edge-delete-btn { width: 20px; height: 20px; border: 0px solid #ffff…" at bounding box center [243, 140] width 487 height 214
click at [149, 89] on button at bounding box center [147, 86] width 20 height 7
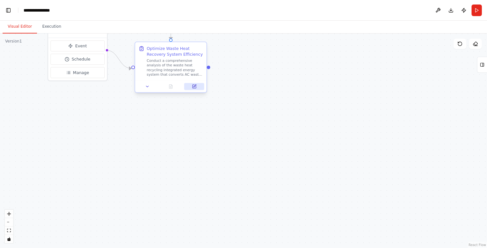
click at [192, 87] on icon at bounding box center [194, 87] width 4 height 4
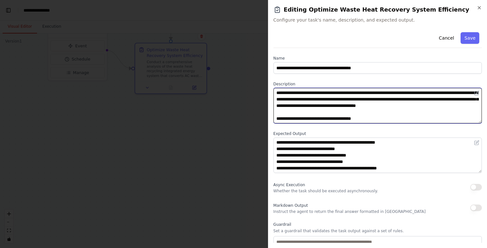
click at [382, 119] on textarea "**********" at bounding box center [377, 105] width 208 height 35
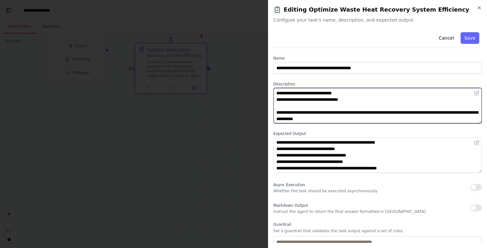
scroll to position [64, 0]
drag, startPoint x: 417, startPoint y: 113, endPoint x: 371, endPoint y: 113, distance: 45.4
click at [371, 113] on textarea "**********" at bounding box center [377, 105] width 208 height 35
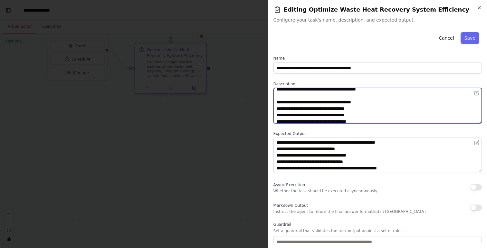
scroll to position [0, 0]
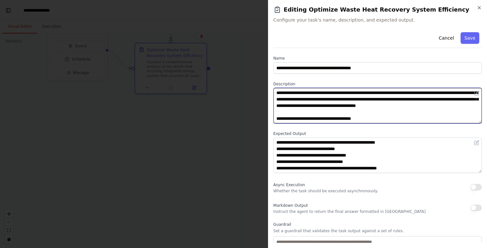
drag, startPoint x: 305, startPoint y: 113, endPoint x: 275, endPoint y: 115, distance: 31.0
click at [275, 115] on textarea "**********" at bounding box center [377, 105] width 208 height 35
type textarea "**********"
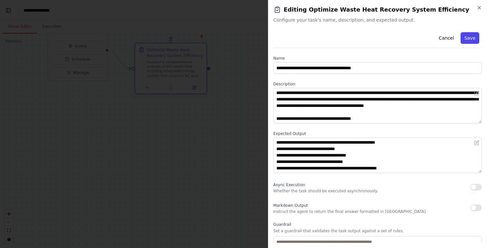
click at [468, 39] on button "Save" at bounding box center [469, 38] width 19 height 12
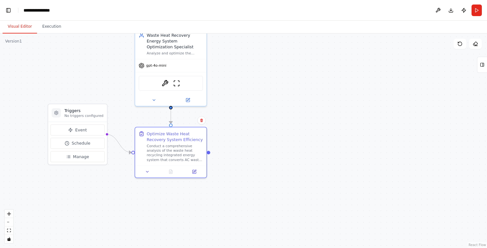
drag, startPoint x: 259, startPoint y: 71, endPoint x: 259, endPoint y: 162, distance: 90.8
click at [259, 163] on div ".deletable-edge-delete-btn { width: 20px; height: 20px; border: 0px solid #ffff…" at bounding box center [243, 140] width 487 height 214
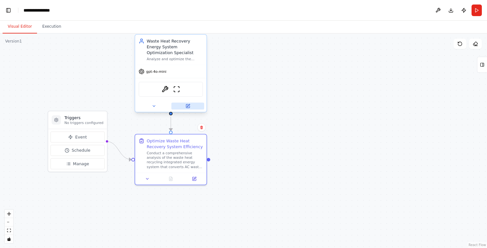
click at [196, 105] on button at bounding box center [187, 105] width 33 height 7
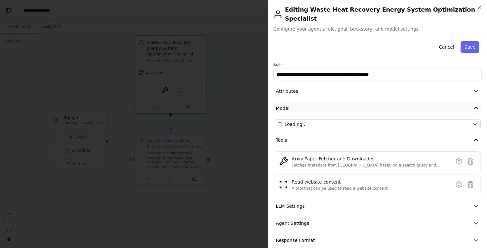
scroll to position [1, 0]
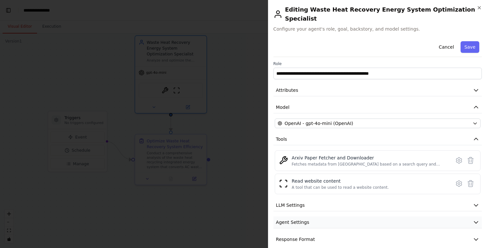
click at [387, 216] on button "Agent Settings" at bounding box center [377, 222] width 208 height 12
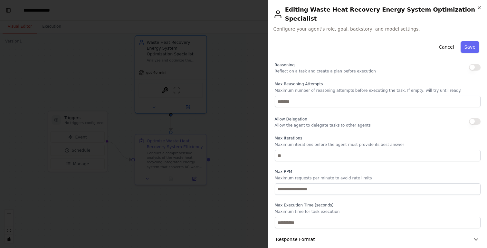
scroll to position [0, 0]
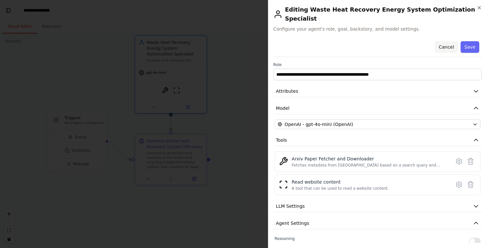
click at [449, 41] on button "Cancel" at bounding box center [446, 47] width 23 height 12
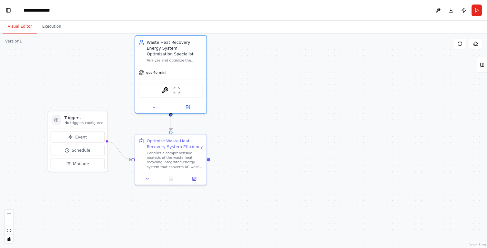
click at [416, 78] on div ".deletable-edge-delete-btn { width: 20px; height: 20px; border: 0px solid #ffff…" at bounding box center [243, 140] width 487 height 214
click at [439, 12] on button at bounding box center [438, 11] width 10 height 12
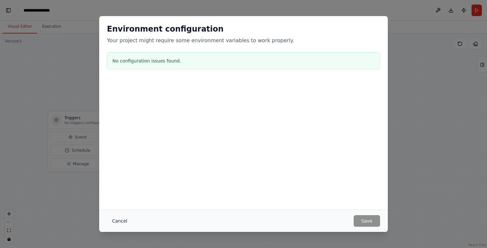
click at [120, 216] on button "Cancel" at bounding box center [119, 221] width 25 height 12
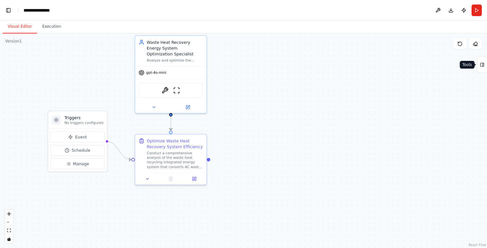
click at [483, 65] on icon at bounding box center [482, 65] width 5 height 10
click at [325, 137] on div ".deletable-edge-delete-btn { width: 20px; height: 20px; border: 0px solid #ffff…" at bounding box center [243, 140] width 487 height 214
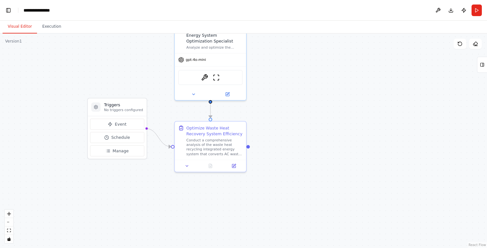
drag, startPoint x: 250, startPoint y: 124, endPoint x: 289, endPoint y: 111, distance: 41.6
click at [289, 111] on div ".deletable-edge-delete-btn { width: 20px; height: 20px; border: 0px solid #ffff…" at bounding box center [243, 140] width 487 height 214
click at [9, 229] on icon "fit view" at bounding box center [9, 231] width 4 height 4
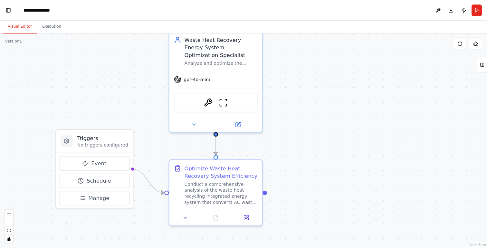
drag, startPoint x: 420, startPoint y: 139, endPoint x: 329, endPoint y: 127, distance: 92.2
click at [329, 127] on div ".deletable-edge-delete-btn { width: 20px; height: 20px; border: 0px solid #ffff…" at bounding box center [243, 140] width 487 height 214
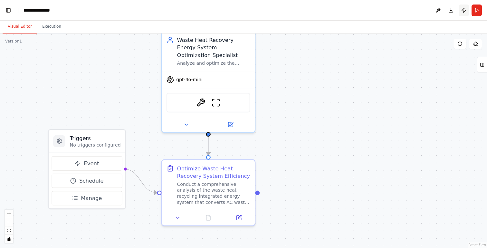
click at [459, 14] on button "Publish" at bounding box center [463, 11] width 10 height 12
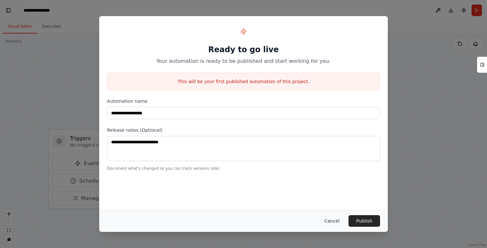
click at [333, 222] on button "Cancel" at bounding box center [331, 221] width 25 height 12
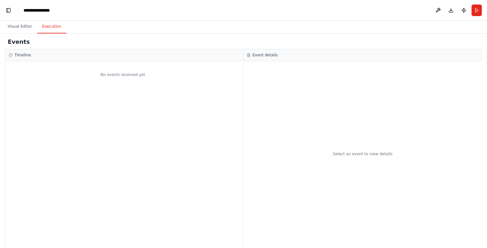
click at [50, 30] on button "Execution" at bounding box center [51, 27] width 29 height 14
click at [26, 30] on button "Visual Editor" at bounding box center [20, 27] width 34 height 14
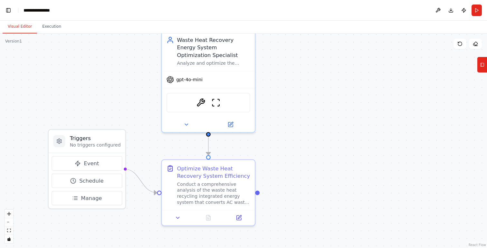
click at [292, 136] on div ".deletable-edge-delete-btn { width: 20px; height: 20px; border: 0px solid #ffff…" at bounding box center [243, 140] width 487 height 214
click at [476, 11] on button "Run" at bounding box center [476, 11] width 10 height 12
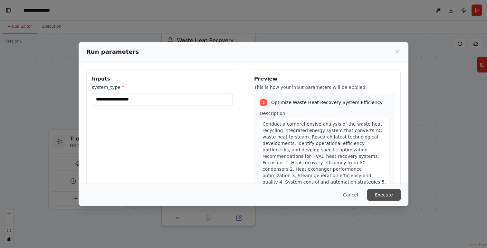
click at [378, 193] on button "Execute" at bounding box center [383, 195] width 33 height 12
click at [345, 193] on button "Cancel" at bounding box center [350, 195] width 25 height 12
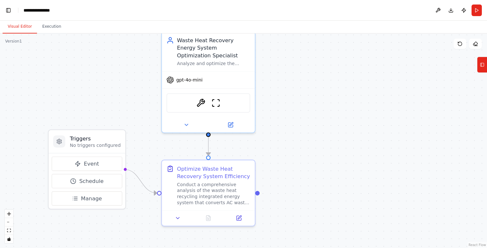
click at [297, 145] on div ".deletable-edge-delete-btn { width: 20px; height: 20px; border: 0px solid #ffff…" at bounding box center [243, 140] width 487 height 214
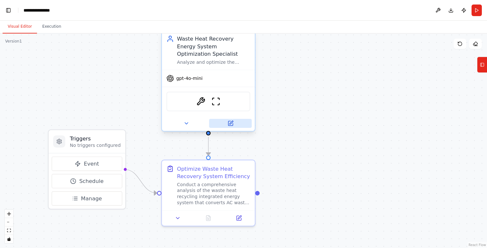
click at [235, 124] on button at bounding box center [230, 123] width 42 height 9
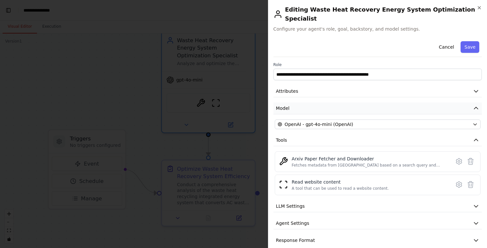
scroll to position [1, 0]
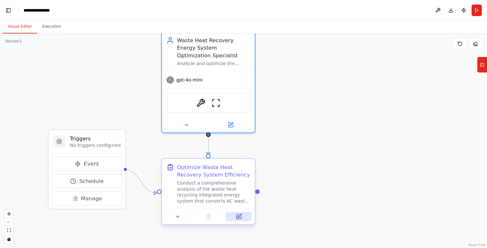
click at [239, 214] on icon at bounding box center [239, 216] width 6 height 6
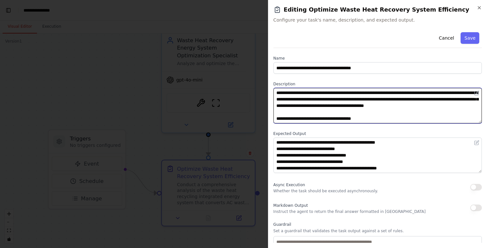
click at [365, 111] on textarea "**********" at bounding box center [377, 105] width 208 height 35
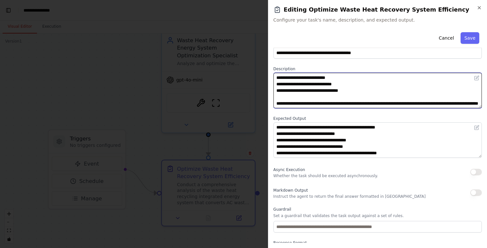
scroll to position [20, 0]
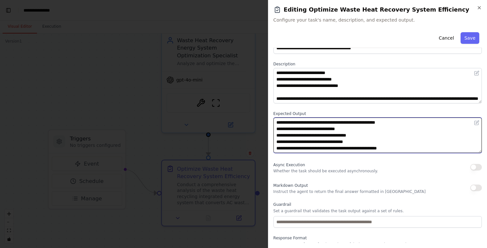
click at [391, 123] on textarea "**********" at bounding box center [377, 134] width 208 height 35
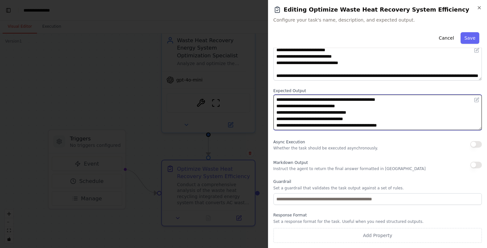
scroll to position [0, 0]
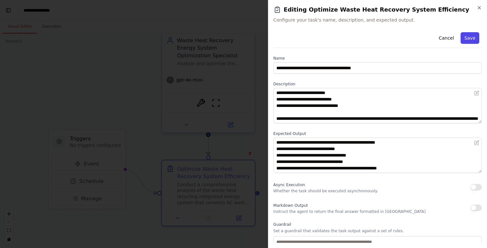
click at [466, 36] on button "Save" at bounding box center [469, 38] width 19 height 12
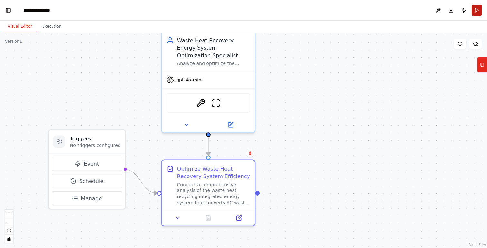
click at [471, 9] on button "Run" at bounding box center [476, 11] width 10 height 12
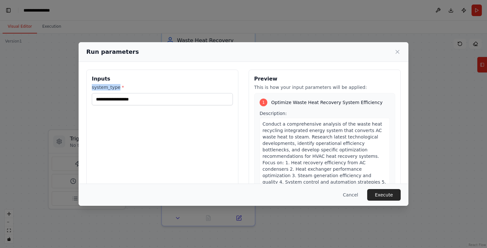
drag, startPoint x: 119, startPoint y: 88, endPoint x: 89, endPoint y: 88, distance: 30.6
click at [89, 88] on div "Inputs system_type *" at bounding box center [162, 146] width 152 height 153
copy label "system_type"
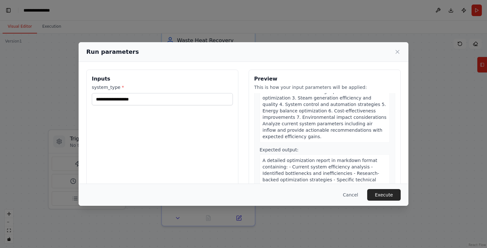
scroll to position [78, 0]
click at [352, 198] on button "Cancel" at bounding box center [350, 195] width 25 height 12
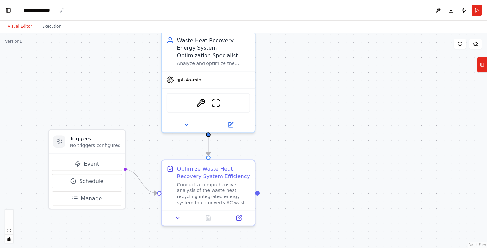
click at [34, 13] on div "**********" at bounding box center [39, 10] width 33 height 6
click at [56, 11] on div "**********" at bounding box center [55, 10] width 64 height 6
click at [8, 11] on button "Toggle Left Sidebar" at bounding box center [8, 10] width 9 height 9
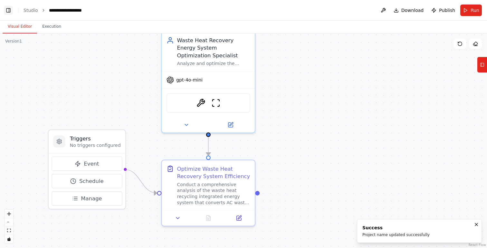
click at [8, 11] on button "Toggle Left Sidebar" at bounding box center [8, 10] width 9 height 9
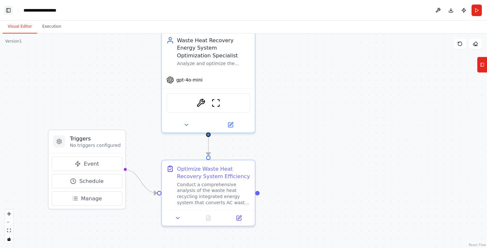
click at [8, 11] on button "Toggle Left Sidebar" at bounding box center [8, 10] width 9 height 9
click at [465, 15] on button "Run" at bounding box center [471, 11] width 22 height 12
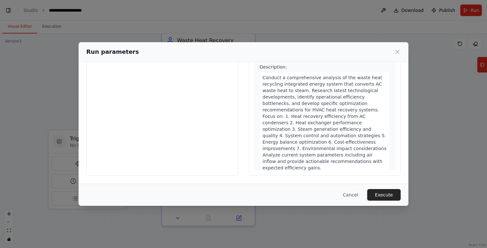
scroll to position [0, 0]
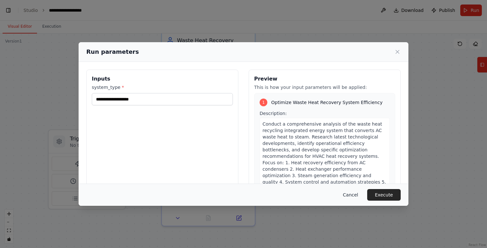
click at [350, 192] on button "Cancel" at bounding box center [350, 195] width 25 height 12
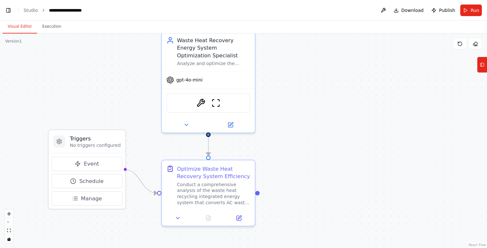
click at [293, 165] on div ".deletable-edge-delete-btn { width: 20px; height: 20px; border: 0px solid #ffff…" at bounding box center [243, 140] width 487 height 214
click at [235, 217] on button at bounding box center [239, 216] width 26 height 9
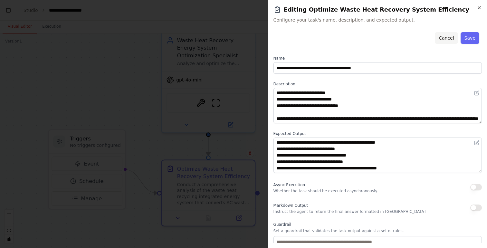
click at [451, 34] on button "Cancel" at bounding box center [446, 38] width 23 height 12
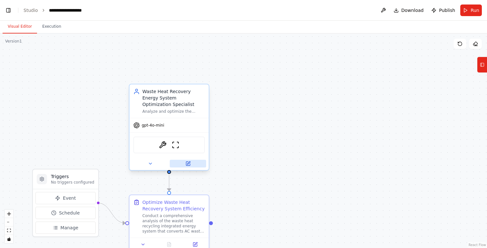
click at [187, 164] on icon at bounding box center [188, 162] width 3 height 3
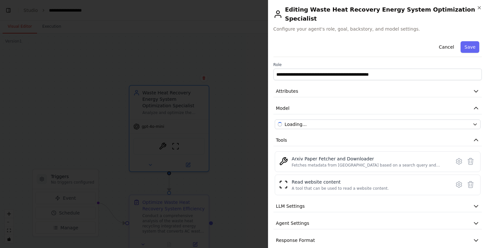
scroll to position [11974, 0]
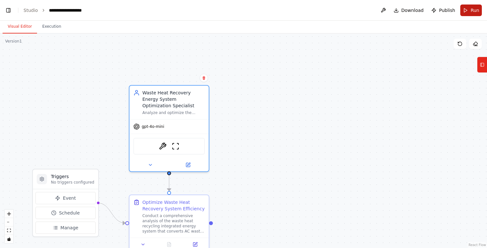
click at [469, 9] on button "Run" at bounding box center [471, 11] width 22 height 12
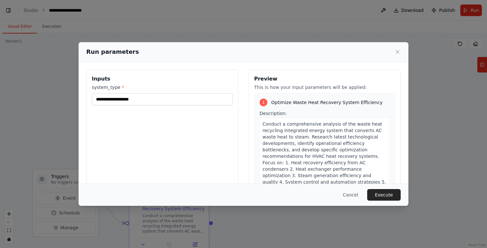
scroll to position [0, 0]
click at [354, 195] on button "Cancel" at bounding box center [350, 195] width 25 height 12
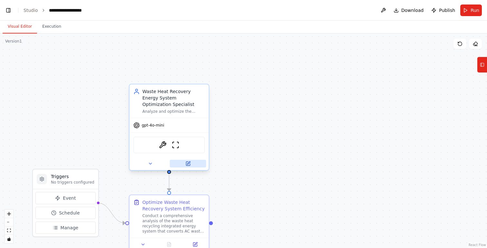
click at [181, 164] on button at bounding box center [188, 164] width 36 height 8
click at [189, 164] on icon at bounding box center [188, 164] width 4 height 4
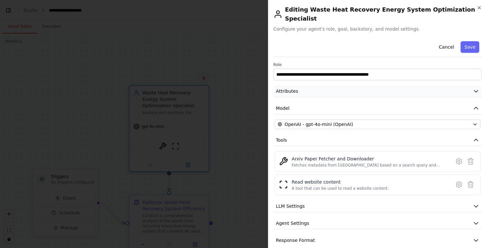
click at [418, 85] on button "Attributes" at bounding box center [377, 91] width 208 height 12
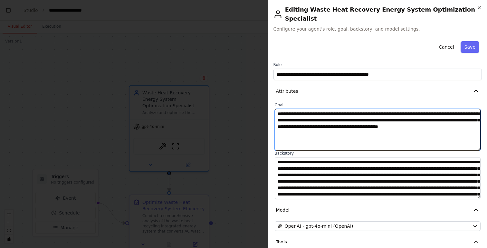
drag, startPoint x: 363, startPoint y: 124, endPoint x: 333, endPoint y: 125, distance: 30.6
click at [333, 125] on textarea "**********" at bounding box center [378, 130] width 206 height 42
type textarea "**********"
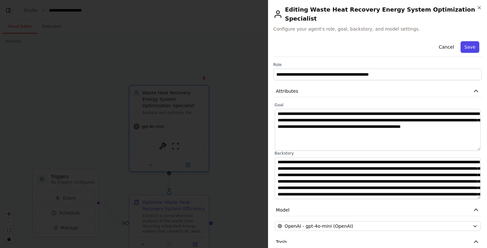
click at [474, 41] on button "Save" at bounding box center [469, 47] width 19 height 12
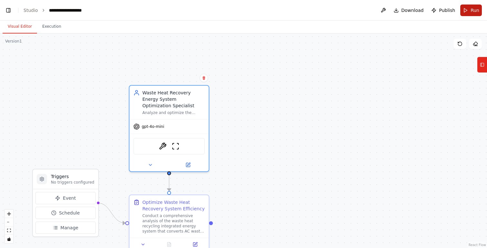
click at [474, 10] on span "Run" at bounding box center [474, 10] width 9 height 6
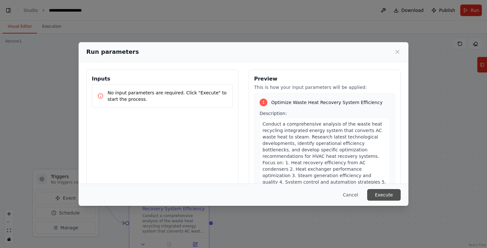
click at [392, 198] on button "Execute" at bounding box center [383, 195] width 33 height 12
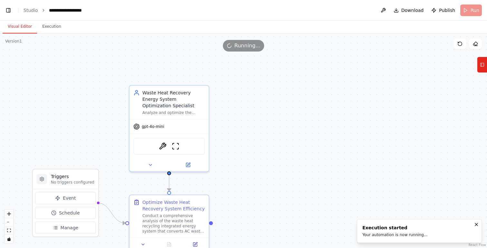
click at [16, 31] on button "Visual Editor" at bounding box center [20, 27] width 34 height 14
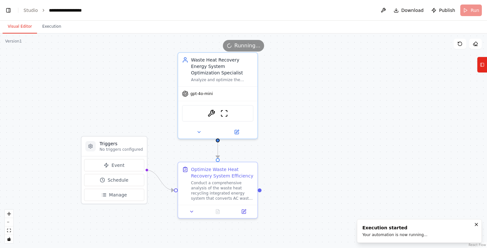
drag, startPoint x: 278, startPoint y: 165, endPoint x: 326, endPoint y: 132, distance: 58.6
click at [326, 132] on div ".deletable-edge-delete-btn { width: 20px; height: 20px; border: 0px solid #ffff…" at bounding box center [243, 140] width 487 height 214
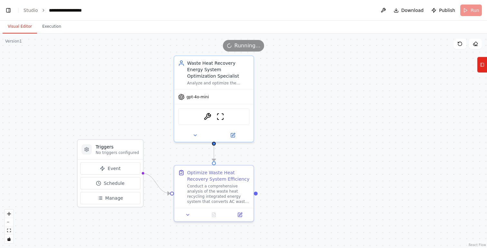
drag, startPoint x: 326, startPoint y: 132, endPoint x: 322, endPoint y: 136, distance: 5.9
click at [322, 136] on div ".deletable-edge-delete-btn { width: 20px; height: 20px; border: 0px solid #ffff…" at bounding box center [243, 140] width 487 height 214
click at [44, 26] on button "Execution" at bounding box center [51, 27] width 29 height 14
click at [26, 27] on button "Visual Editor" at bounding box center [20, 27] width 34 height 14
click at [59, 27] on button "Execution" at bounding box center [51, 27] width 29 height 14
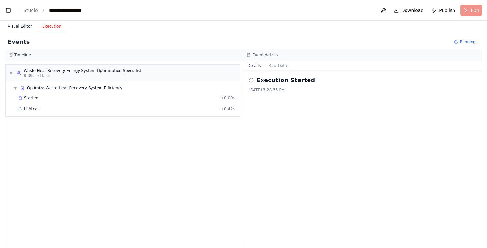
click at [28, 30] on button "Visual Editor" at bounding box center [20, 27] width 34 height 14
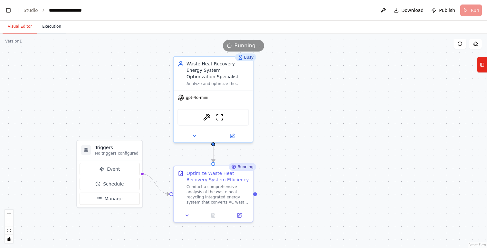
click at [60, 29] on button "Execution" at bounding box center [51, 27] width 29 height 14
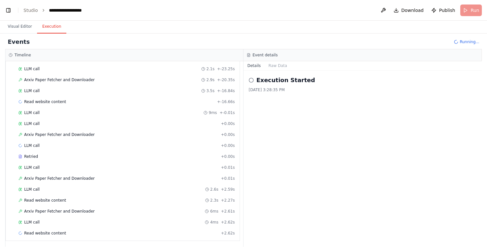
scroll to position [41, 0]
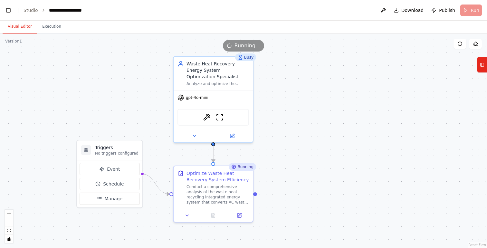
click at [21, 24] on button "Visual Editor" at bounding box center [20, 27] width 34 height 14
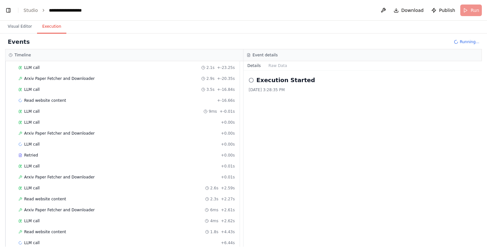
click at [54, 24] on button "Execution" at bounding box center [51, 27] width 29 height 14
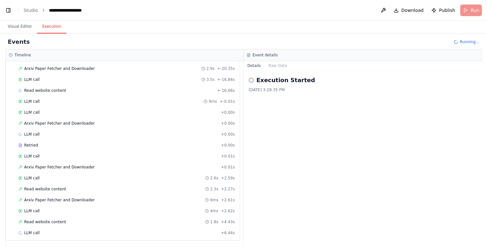
scroll to position [52, 0]
click at [23, 27] on button "Visual Editor" at bounding box center [20, 27] width 34 height 14
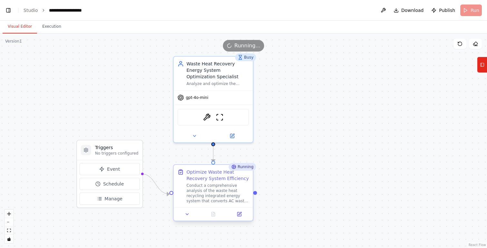
click at [255, 193] on div at bounding box center [255, 193] width 4 height 4
drag, startPoint x: 255, startPoint y: 193, endPoint x: 305, endPoint y: 193, distance: 50.2
click at [305, 193] on div ".deletable-edge-delete-btn { width: 20px; height: 20px; border: 0px solid #ffff…" at bounding box center [243, 140] width 487 height 214
click at [302, 110] on div ".deletable-edge-delete-btn { width: 20px; height: 20px; border: 0px solid #ffff…" at bounding box center [243, 140] width 487 height 214
click at [52, 29] on button "Execution" at bounding box center [51, 27] width 29 height 14
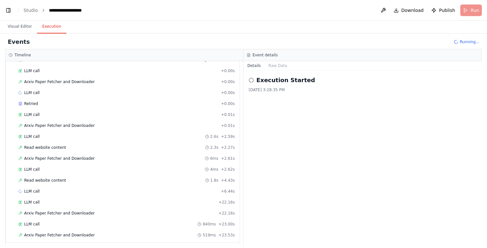
scroll to position [107, 0]
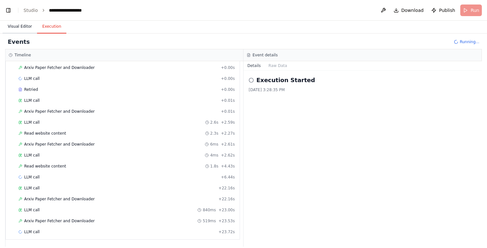
click at [26, 29] on button "Visual Editor" at bounding box center [20, 27] width 34 height 14
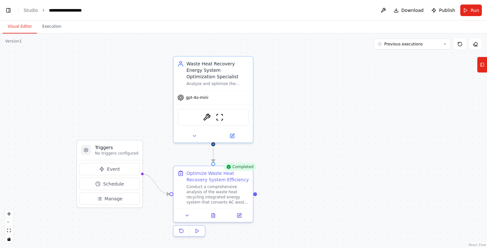
scroll to position [12325, 0]
click at [213, 213] on icon at bounding box center [213, 214] width 4 height 4
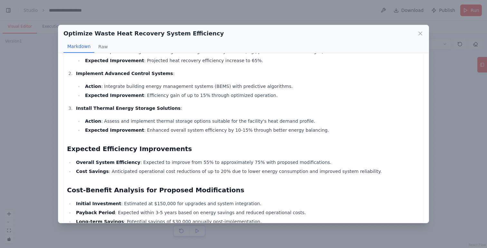
scroll to position [348, 0]
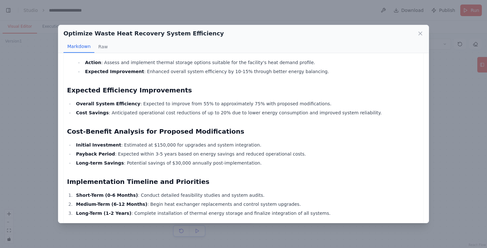
click at [441, 155] on div "Optimize Waste Heat Recovery System Efficiency Markdown Raw Optimization Report…" at bounding box center [243, 124] width 487 height 248
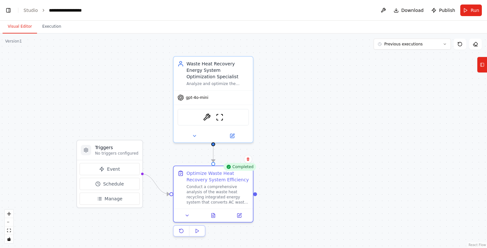
click at [308, 114] on div ".deletable-edge-delete-btn { width: 20px; height: 20px; border: 0px solid #ffff…" at bounding box center [243, 140] width 487 height 214
click at [385, 8] on button at bounding box center [383, 11] width 10 height 12
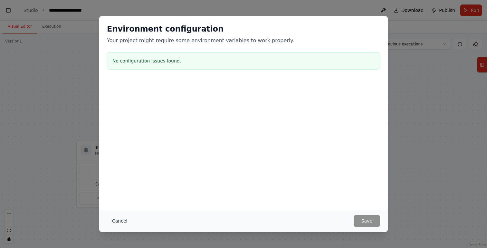
click at [122, 221] on button "Cancel" at bounding box center [119, 221] width 25 height 12
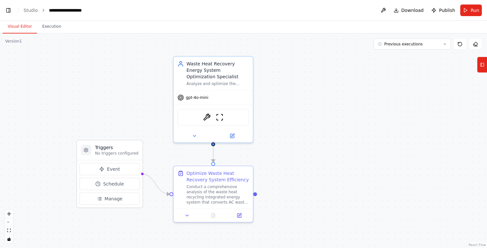
click at [391, 52] on div ".deletable-edge-delete-btn { width: 20px; height: 20px; border: 0px solid #ffff…" at bounding box center [243, 140] width 487 height 214
click at [405, 46] on span "Previous executions" at bounding box center [403, 44] width 38 height 5
click at [403, 58] on div "3m ago" at bounding box center [416, 55] width 64 height 5
click at [402, 56] on div ".deletable-edge-delete-btn { width: 20px; height: 20px; border: 0px solid #ffff…" at bounding box center [243, 140] width 487 height 214
click at [363, 90] on div ".deletable-edge-delete-btn { width: 20px; height: 20px; border: 0px solid #ffff…" at bounding box center [243, 140] width 487 height 214
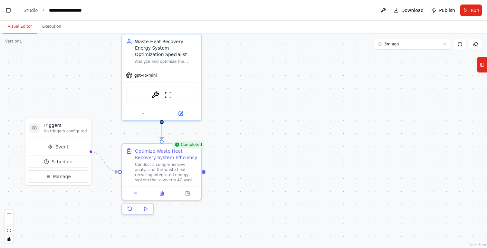
drag, startPoint x: 382, startPoint y: 90, endPoint x: 332, endPoint y: 68, distance: 55.2
click at [332, 68] on div ".deletable-edge-delete-btn { width: 20px; height: 20px; border: 0px solid #ffff…" at bounding box center [243, 140] width 487 height 214
click at [460, 48] on button at bounding box center [459, 44] width 13 height 11
click at [220, 96] on div ".deletable-edge-delete-btn { width: 20px; height: 20px; border: 0px solid #ffff…" at bounding box center [243, 140] width 487 height 214
click at [25, 11] on link "Studio" at bounding box center [30, 10] width 14 height 5
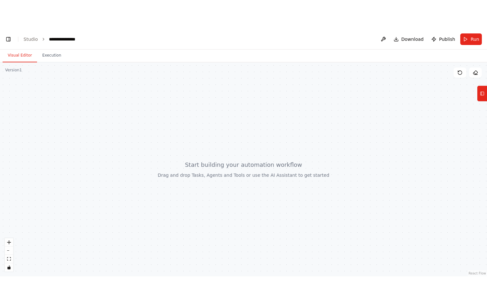
scroll to position [254, 0]
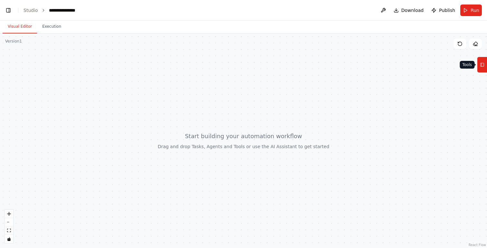
click at [481, 64] on icon at bounding box center [482, 65] width 5 height 10
drag, startPoint x: 255, startPoint y: 156, endPoint x: 297, endPoint y: 123, distance: 53.7
click at [297, 123] on div at bounding box center [243, 140] width 487 height 214
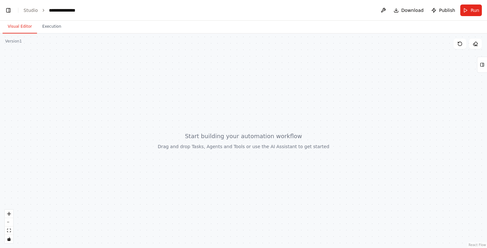
drag, startPoint x: 221, startPoint y: 125, endPoint x: 143, endPoint y: 126, distance: 78.6
click at [142, 126] on div at bounding box center [243, 140] width 487 height 214
drag, startPoint x: 298, startPoint y: 72, endPoint x: 271, endPoint y: 102, distance: 40.6
click at [271, 102] on div at bounding box center [243, 140] width 487 height 214
click at [480, 66] on rect at bounding box center [482, 65] width 4 height 4
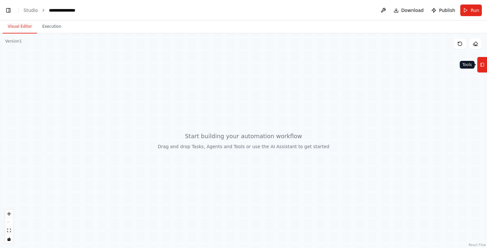
click at [480, 66] on rect at bounding box center [482, 65] width 4 height 4
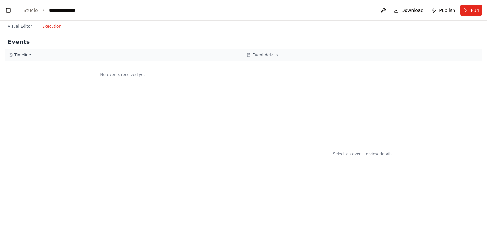
click at [49, 29] on button "Execution" at bounding box center [51, 27] width 29 height 14
click at [21, 30] on button "Visual Editor" at bounding box center [20, 27] width 34 height 14
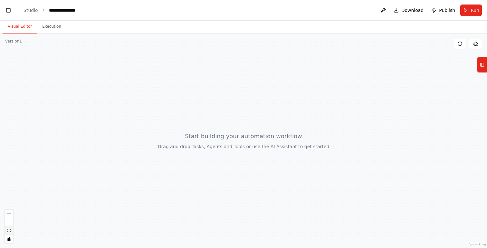
click at [9, 229] on icon "fit view" at bounding box center [9, 231] width 4 height 4
click at [10, 221] on div "React Flow controls" at bounding box center [9, 226] width 8 height 33
click at [10, 237] on icon "toggle interactivity" at bounding box center [9, 239] width 4 height 4
click at [7, 10] on button "Toggle Left Sidebar" at bounding box center [8, 10] width 9 height 9
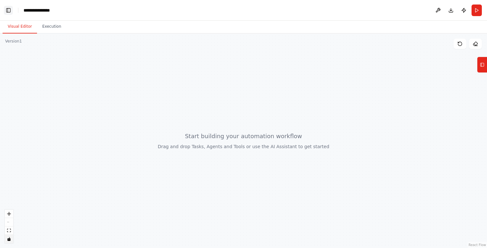
click at [7, 10] on button "Toggle Left Sidebar" at bounding box center [8, 10] width 9 height 9
drag, startPoint x: 73, startPoint y: 136, endPoint x: 238, endPoint y: -8, distance: 218.3
click at [238, 0] on html "**********" at bounding box center [243, 124] width 487 height 248
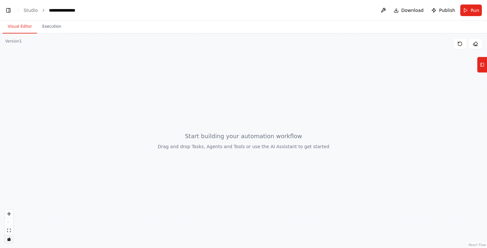
drag, startPoint x: 222, startPoint y: 99, endPoint x: 275, endPoint y: 140, distance: 66.6
click at [275, 140] on div at bounding box center [243, 140] width 487 height 214
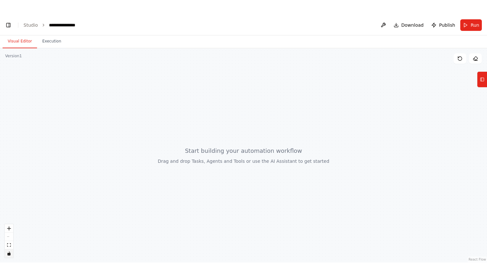
scroll to position [197, 0]
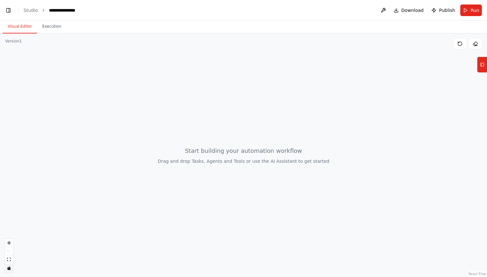
drag, startPoint x: 151, startPoint y: 140, endPoint x: 297, endPoint y: 128, distance: 146.0
click at [297, 128] on div at bounding box center [243, 155] width 487 height 244
click at [483, 66] on rect at bounding box center [482, 65] width 4 height 4
click at [5, 12] on button "Toggle Left Sidebar" at bounding box center [8, 10] width 9 height 9
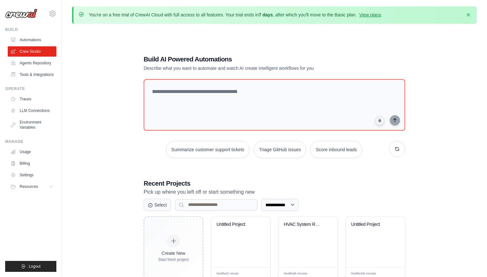
click at [115, 141] on div "**********" at bounding box center [274, 167] width 404 height 277
click at [43, 42] on link "Automations" at bounding box center [32, 40] width 49 height 10
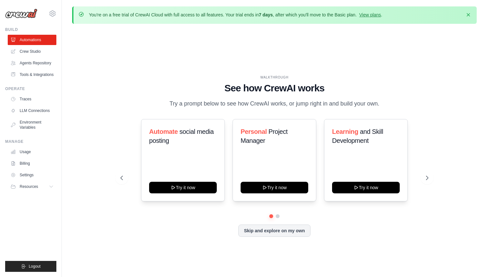
scroll to position [22, 0]
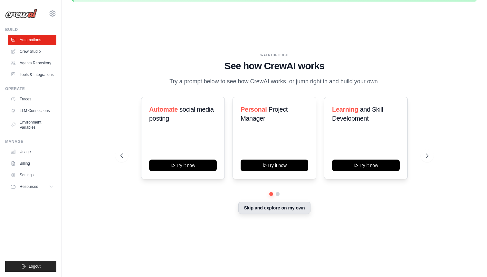
click at [278, 214] on button "Skip and explore on my own" at bounding box center [274, 208] width 72 height 12
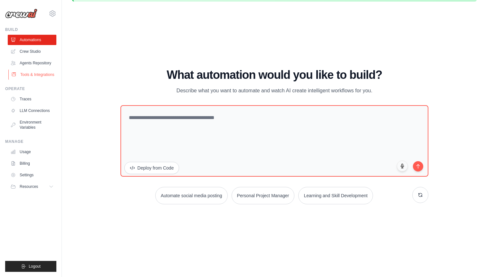
click at [42, 77] on link "Tools & Integrations" at bounding box center [32, 75] width 49 height 10
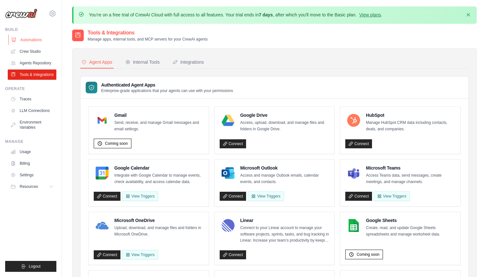
click at [38, 41] on link "Automations" at bounding box center [32, 40] width 49 height 10
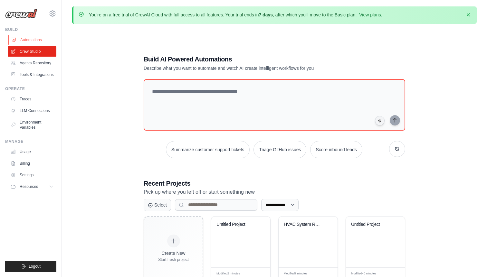
click at [28, 38] on link "Automations" at bounding box center [32, 40] width 49 height 10
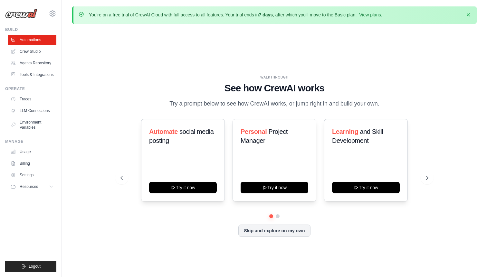
click at [33, 55] on link "Crew Studio" at bounding box center [32, 51] width 49 height 10
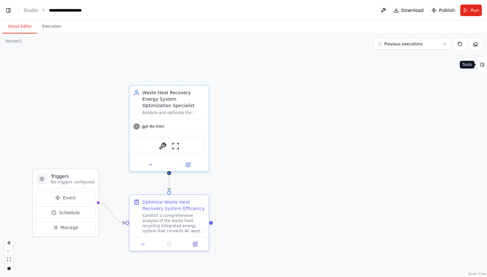
click at [481, 68] on icon at bounding box center [482, 65] width 5 height 10
drag, startPoint x: 95, startPoint y: 202, endPoint x: 296, endPoint y: 125, distance: 214.7
click at [297, 124] on div ".deletable-edge-delete-btn { width: 20px; height: 20px; border: 0px solid #ffff…" at bounding box center [243, 155] width 487 height 244
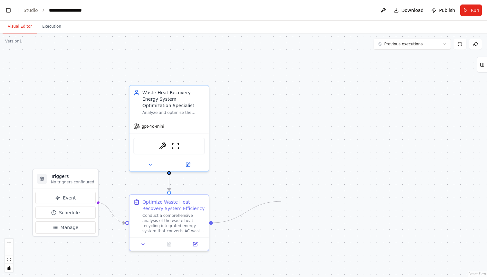
drag, startPoint x: 211, startPoint y: 222, endPoint x: 282, endPoint y: 201, distance: 73.9
click at [282, 201] on div ".deletable-edge-delete-btn { width: 20px; height: 20px; border: 0px solid #ffff…" at bounding box center [243, 155] width 487 height 244
click at [191, 164] on button at bounding box center [188, 164] width 36 height 8
click at [228, 157] on div ".deletable-edge-delete-btn { width: 20px; height: 20px; border: 0px solid #ffff…" at bounding box center [243, 155] width 487 height 244
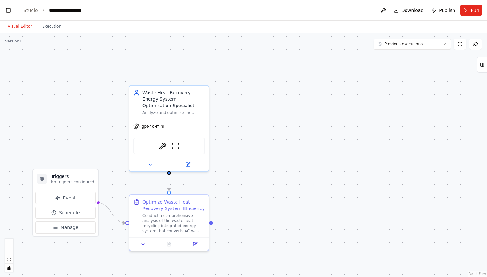
click at [228, 157] on div ".deletable-edge-delete-btn { width: 20px; height: 20px; border: 0px solid #ffff…" at bounding box center [243, 155] width 487 height 244
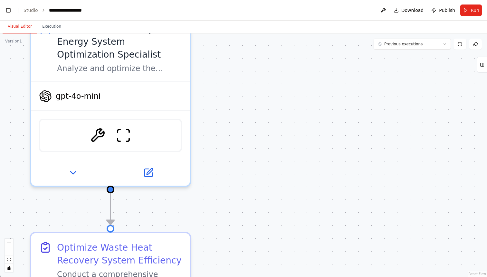
click at [228, 156] on div ".deletable-edge-delete-btn { width: 20px; height: 20px; border: 0px solid #ffff…" at bounding box center [243, 155] width 487 height 244
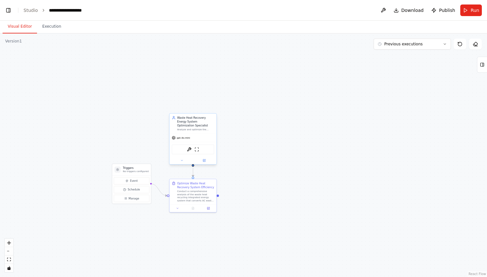
click at [208, 121] on div "Waste Heat Recovery Energy System Optimization Specialist" at bounding box center [195, 122] width 37 height 12
click at [213, 108] on icon at bounding box center [211, 107] width 4 height 4
click at [195, 106] on button "Confirm" at bounding box center [193, 107] width 23 height 8
click at [195, 110] on button "Confirm" at bounding box center [193, 107] width 23 height 8
click at [246, 266] on icon at bounding box center [247, 265] width 5 height 5
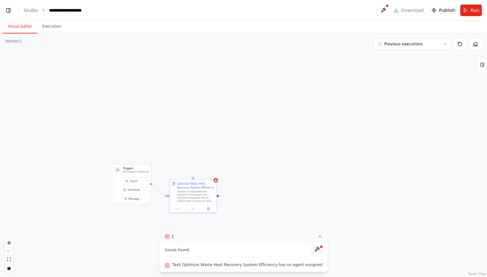
click at [312, 248] on button at bounding box center [316, 250] width 11 height 8
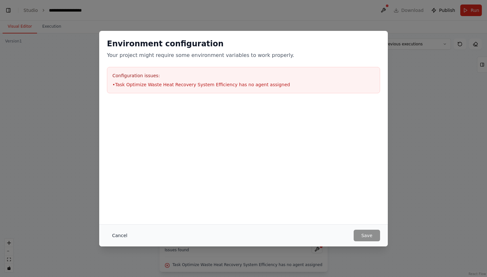
click at [117, 236] on button "Cancel" at bounding box center [119, 236] width 25 height 12
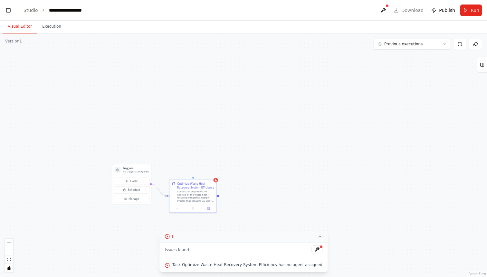
click at [317, 238] on icon at bounding box center [319, 236] width 5 height 5
click at [192, 179] on div "Optimize Waste Heat Recovery System Efficiency Conduct a comprehensive analysis…" at bounding box center [192, 191] width 47 height 25
drag, startPoint x: 193, startPoint y: 178, endPoint x: 193, endPoint y: 136, distance: 42.2
click at [193, 136] on div "Triggers No triggers configured Event Schedule Manage Optimize Waste Heat Recov…" at bounding box center [243, 155] width 487 height 244
drag, startPoint x: 218, startPoint y: 197, endPoint x: 253, endPoint y: 183, distance: 38.1
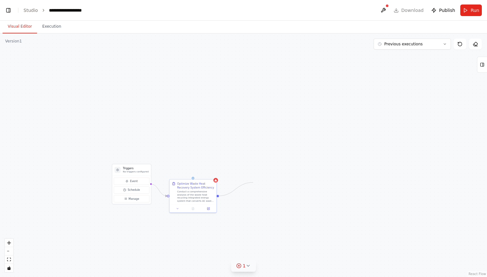
click at [253, 183] on div "Triggers No triggers configured Event Schedule Manage Optimize Waste Heat Recov…" at bounding box center [243, 155] width 487 height 244
click at [218, 196] on div at bounding box center [218, 195] width 2 height 2
click at [174, 123] on div "Triggers No triggers configured Event Schedule Manage Optimize Waste Heat Recov…" at bounding box center [243, 155] width 487 height 244
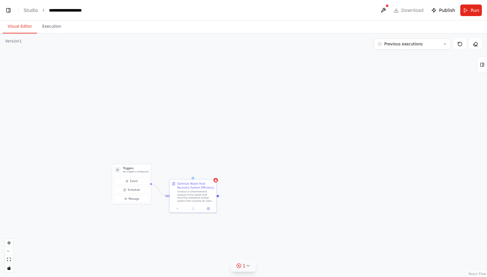
click at [190, 151] on div "Triggers No triggers configured Event Schedule Manage Optimize Waste Heat Recov…" at bounding box center [243, 155] width 487 height 244
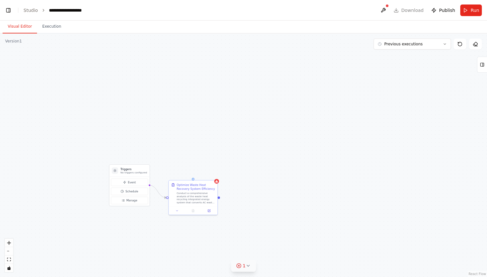
click at [190, 151] on div "Triggers No triggers configured Event Schedule Manage Optimize Waste Heat Recov…" at bounding box center [243, 155] width 487 height 244
click at [463, 46] on button at bounding box center [459, 44] width 13 height 11
click at [10, 14] on button "Toggle Left Sidebar" at bounding box center [8, 10] width 9 height 9
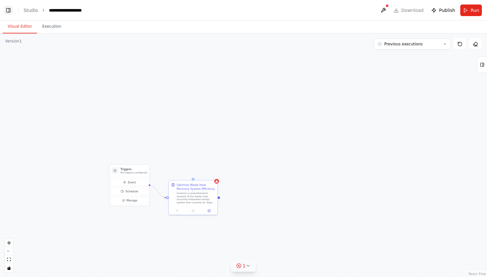
click at [10, 14] on button "Toggle Left Sidebar" at bounding box center [8, 10] width 9 height 9
click at [314, 174] on div "Triggers No triggers configured Event Schedule Manage Optimize Waste Heat Recov…" at bounding box center [243, 155] width 487 height 244
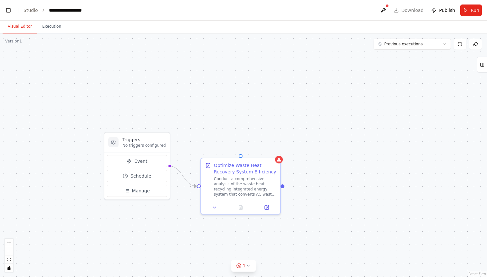
drag, startPoint x: 192, startPoint y: 104, endPoint x: 264, endPoint y: 67, distance: 80.3
click at [264, 67] on div "Triggers No triggers configured Event Schedule Manage Optimize Waste Heat Recov…" at bounding box center [243, 155] width 487 height 244
click at [10, 257] on button "fit view" at bounding box center [9, 260] width 8 height 8
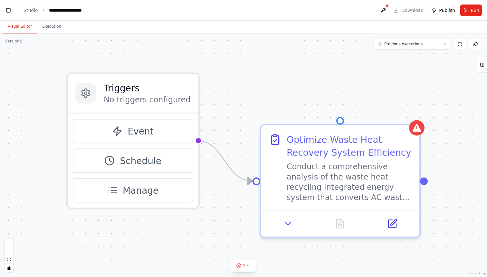
click at [234, 71] on div "Triggers No triggers configured Event Schedule Manage Optimize Waste Heat Recov…" at bounding box center [243, 155] width 487 height 244
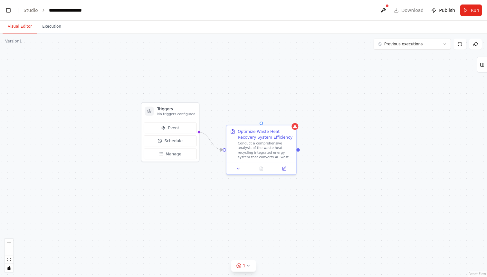
drag, startPoint x: 290, startPoint y: 174, endPoint x: 273, endPoint y: 220, distance: 48.7
click at [273, 220] on div "Triggers No triggers configured Event Schedule Manage Optimize Waste Heat Recov…" at bounding box center [243, 155] width 487 height 244
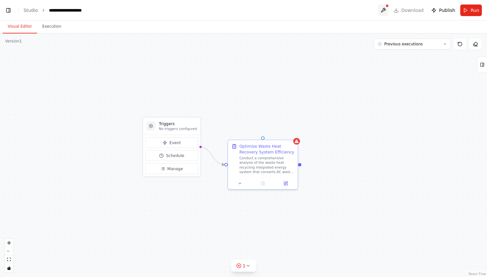
click at [387, 7] on button at bounding box center [383, 11] width 10 height 12
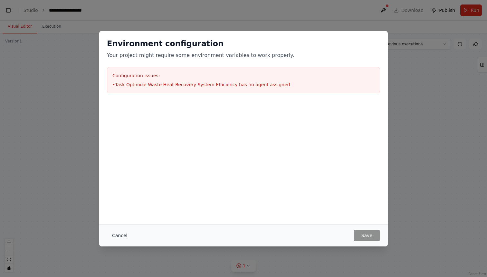
click at [114, 237] on button "Cancel" at bounding box center [119, 236] width 25 height 12
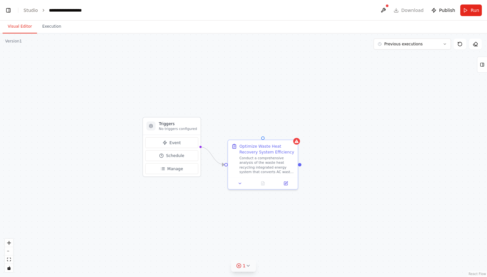
click at [242, 268] on div "1" at bounding box center [240, 266] width 9 height 6
click at [311, 250] on button at bounding box center [316, 250] width 11 height 8
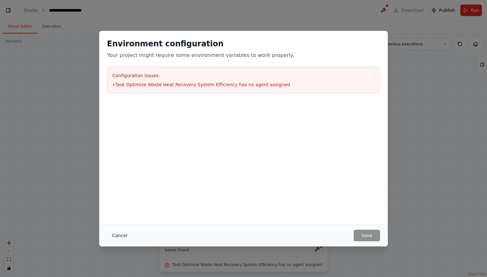
click at [119, 234] on button "Cancel" at bounding box center [119, 236] width 25 height 12
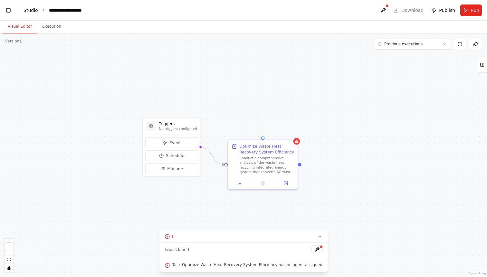
click at [26, 11] on link "Studio" at bounding box center [30, 10] width 14 height 5
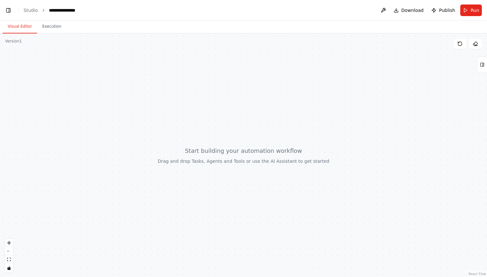
click at [474, 275] on link "React Flow" at bounding box center [476, 274] width 17 height 4
click at [484, 70] on button "Tools" at bounding box center [482, 65] width 10 height 16
click at [27, 9] on link "Studio" at bounding box center [30, 10] width 14 height 5
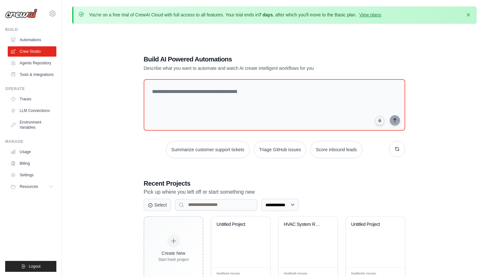
scroll to position [35, 0]
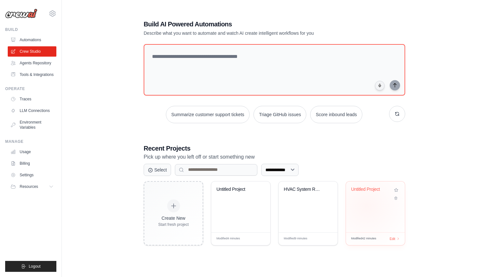
click at [367, 206] on div "Untitled Project" at bounding box center [375, 207] width 59 height 51
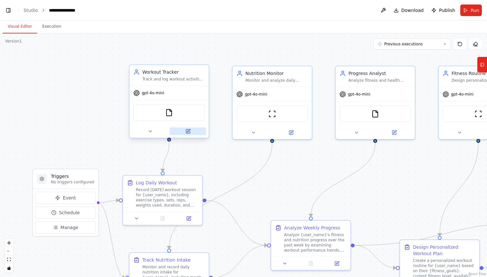
click at [183, 132] on button at bounding box center [188, 131] width 36 height 8
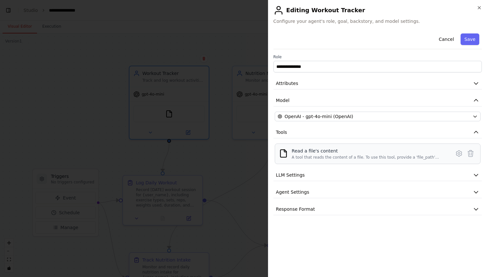
scroll to position [7219, 0]
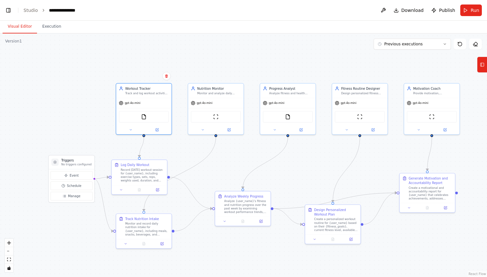
click at [15, 40] on div "Version 1" at bounding box center [13, 41] width 17 height 5
click at [25, 29] on button "Visual Editor" at bounding box center [20, 27] width 34 height 14
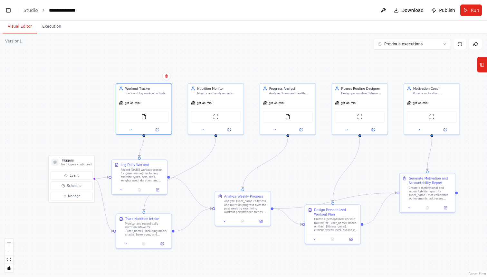
click at [25, 29] on button "Visual Editor" at bounding box center [20, 27] width 34 height 14
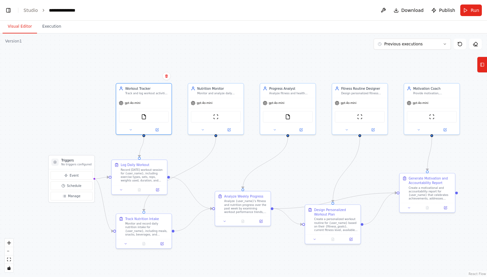
click at [25, 29] on button "Visual Editor" at bounding box center [20, 27] width 34 height 14
click at [477, 45] on icon at bounding box center [475, 44] width 5 height 5
click at [460, 46] on icon at bounding box center [459, 44] width 5 height 5
click at [477, 46] on icon at bounding box center [475, 44] width 5 height 5
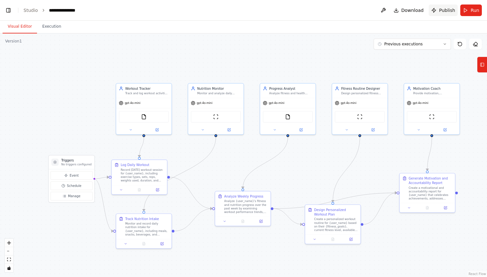
click at [443, 12] on span "Publish" at bounding box center [447, 10] width 16 height 6
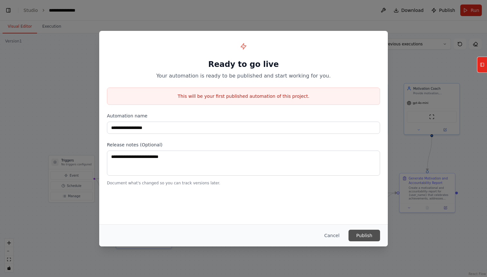
click at [372, 237] on button "Publish" at bounding box center [364, 236] width 32 height 12
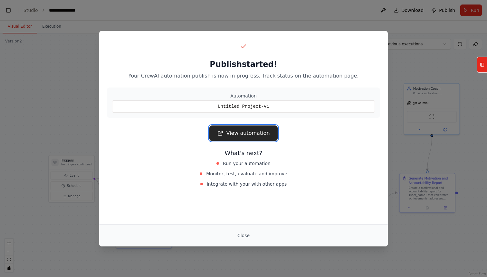
click at [249, 130] on link "View automation" at bounding box center [243, 133] width 68 height 15
click at [421, 125] on div "Publish started! Your CrewAI automation publish is now in progress. Track statu…" at bounding box center [243, 138] width 487 height 277
click at [395, 74] on div "Publish started! Your CrewAI automation publish is now in progress. Track statu…" at bounding box center [243, 138] width 487 height 277
click at [255, 131] on link "View automation" at bounding box center [243, 133] width 68 height 15
click at [432, 105] on div "Publish started! Your CrewAI automation publish is now in progress. Track statu…" at bounding box center [243, 138] width 487 height 277
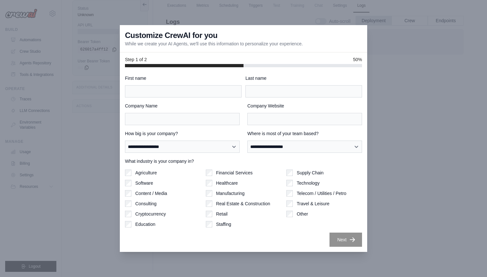
click at [427, 32] on div at bounding box center [243, 138] width 487 height 277
click at [373, 28] on div at bounding box center [243, 138] width 487 height 277
click at [92, 170] on div at bounding box center [243, 138] width 487 height 277
click at [190, 89] on input "First name" at bounding box center [183, 91] width 117 height 12
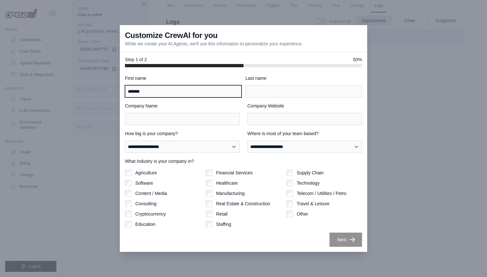
type input "*******"
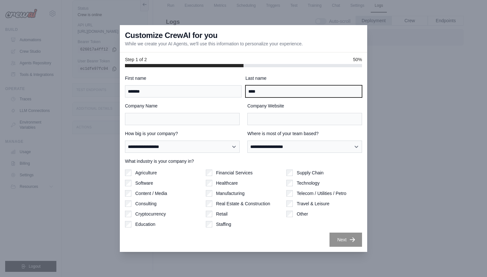
type input "****"
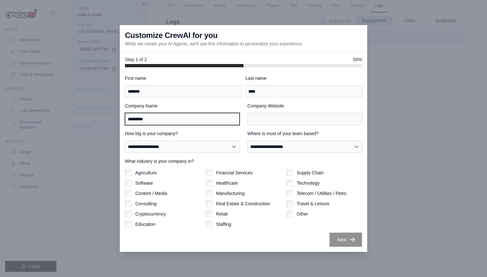
type input "*********"
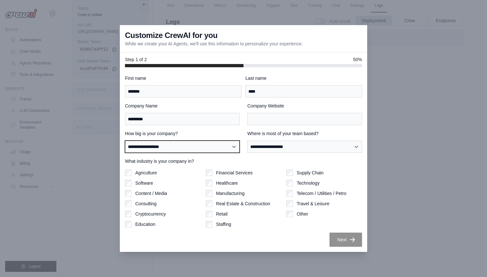
click at [202, 143] on select "**********" at bounding box center [182, 147] width 115 height 12
select select "**********"
click at [125, 141] on select "**********" at bounding box center [182, 147] width 115 height 12
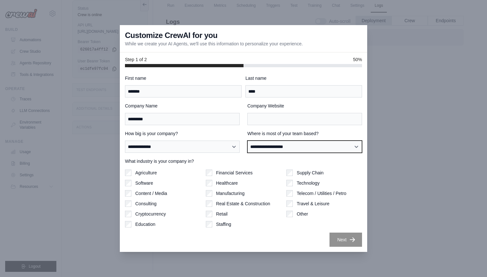
click at [264, 146] on select "**********" at bounding box center [304, 147] width 115 height 12
select select "**********"
click at [247, 141] on select "**********" at bounding box center [304, 147] width 115 height 12
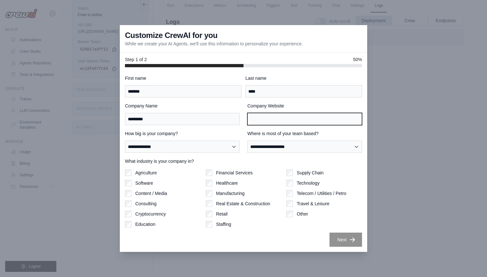
click at [297, 123] on input "Company Website" at bounding box center [304, 119] width 115 height 12
type input "**********"
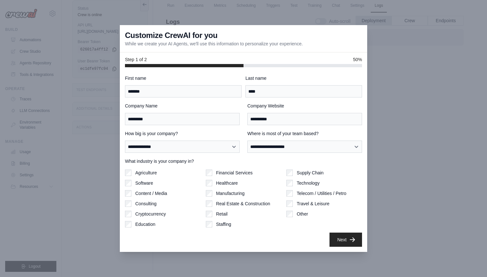
click at [341, 247] on div "**********" at bounding box center [243, 159] width 247 height 185
click at [348, 243] on button "Next" at bounding box center [345, 239] width 33 height 14
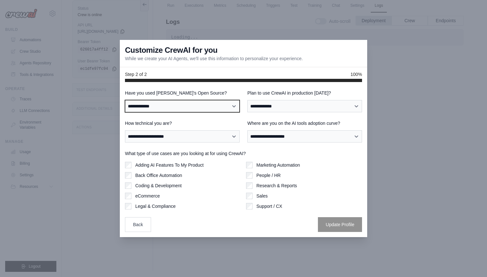
click at [203, 106] on select "**********" at bounding box center [182, 106] width 115 height 12
select select "**"
click at [125, 100] on select "**********" at bounding box center [182, 106] width 115 height 12
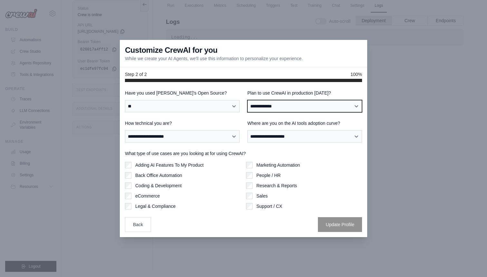
click at [289, 109] on select "**********" at bounding box center [304, 106] width 115 height 12
select select "*****"
click at [247, 100] on select "**********" at bounding box center [304, 106] width 115 height 12
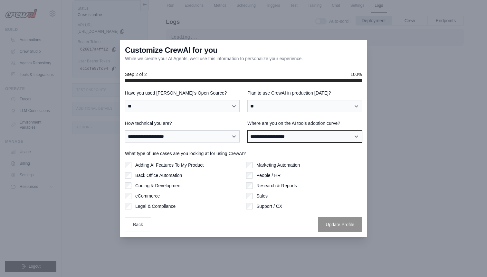
click at [286, 135] on select "**********" at bounding box center [304, 136] width 115 height 12
select select "**********"
click at [247, 130] on select "**********" at bounding box center [304, 136] width 115 height 12
click at [210, 130] on div "**********" at bounding box center [182, 131] width 115 height 23
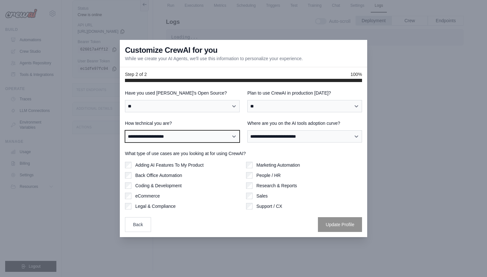
click at [207, 135] on select "**********" at bounding box center [182, 136] width 115 height 12
select select "**********"
click at [125, 130] on select "**********" at bounding box center [182, 136] width 115 height 12
click at [188, 177] on div "Back Office Automation" at bounding box center [183, 175] width 116 height 6
click at [173, 166] on label "Adding AI Features To My Product" at bounding box center [169, 165] width 68 height 6
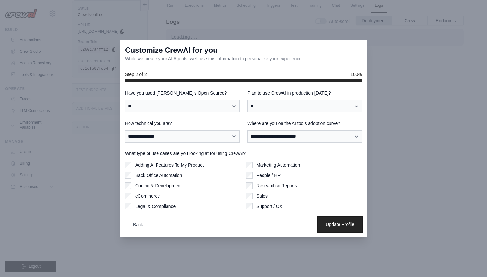
click at [331, 222] on button "Update Profile" at bounding box center [340, 224] width 44 height 15
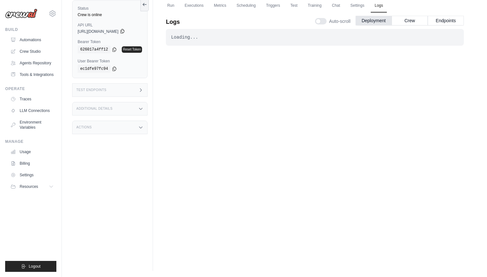
click at [124, 32] on icon at bounding box center [122, 31] width 4 height 4
click at [141, 95] on div "Test Endpoints" at bounding box center [109, 90] width 75 height 14
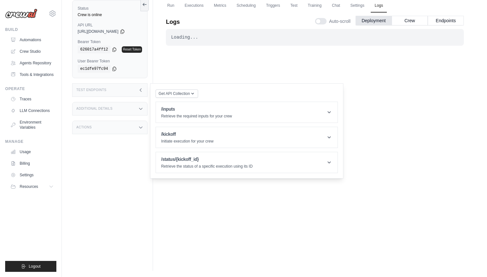
click at [142, 106] on icon at bounding box center [140, 108] width 5 height 5
click at [135, 168] on div "Actions" at bounding box center [109, 166] width 75 height 14
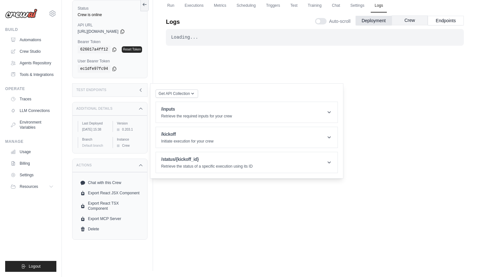
click at [410, 23] on button "Crew" at bounding box center [409, 20] width 36 height 10
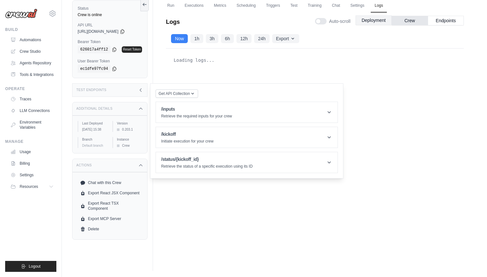
click at [380, 21] on button "Deployment" at bounding box center [373, 20] width 36 height 10
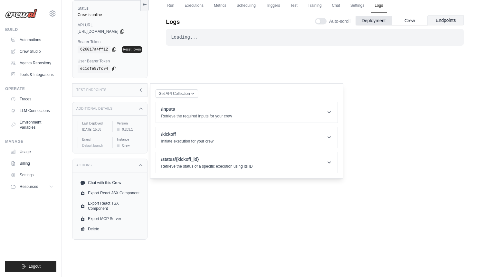
click at [452, 23] on button "Endpoints" at bounding box center [445, 20] width 36 height 10
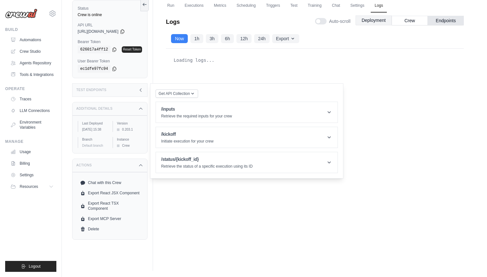
click at [362, 23] on button "Deployment" at bounding box center [373, 20] width 36 height 10
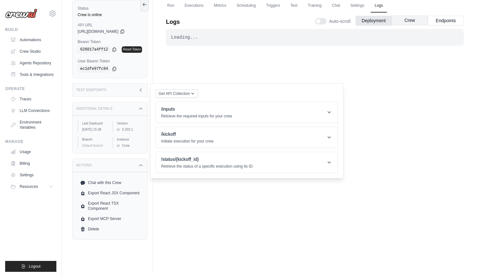
click at [419, 25] on div "Deployment Crew Endpoints" at bounding box center [409, 21] width 108 height 10
click at [447, 26] on div "Auto-scroll Deployment Crew Endpoints" at bounding box center [389, 20] width 149 height 18
click at [448, 20] on button "Endpoints" at bounding box center [445, 20] width 36 height 10
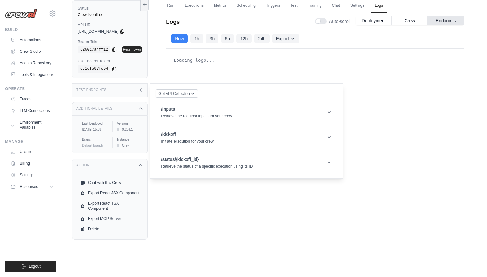
click at [137, 90] on div "Test Endpoints" at bounding box center [109, 90] width 75 height 14
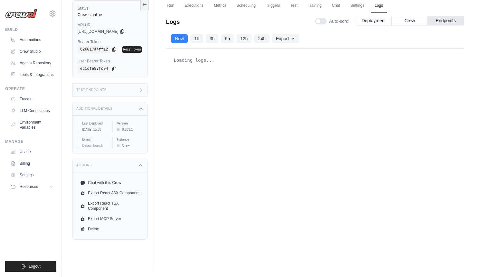
click at [137, 90] on div "Test Endpoints" at bounding box center [109, 90] width 75 height 14
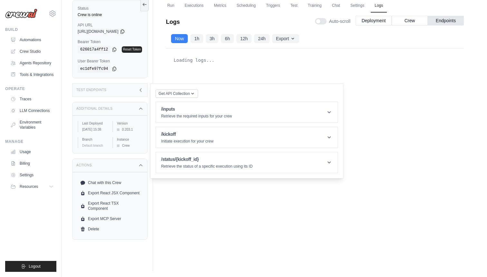
click at [212, 100] on div "Get API Collection Postman API Collection /inputs Retrieve the required inputs …" at bounding box center [246, 131] width 182 height 84
click at [219, 112] on h1 "/inputs" at bounding box center [196, 109] width 71 height 6
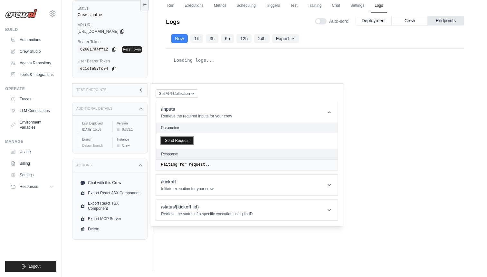
click at [186, 142] on button "Send Request" at bounding box center [177, 141] width 32 height 8
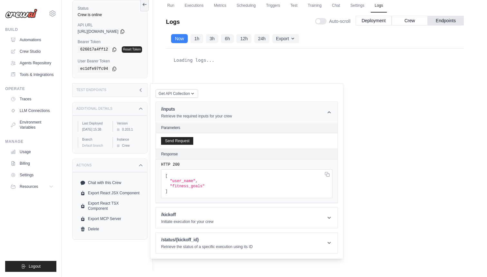
click at [226, 121] on header "/inputs Retrieve the required inputs for your crew" at bounding box center [247, 112] width 182 height 21
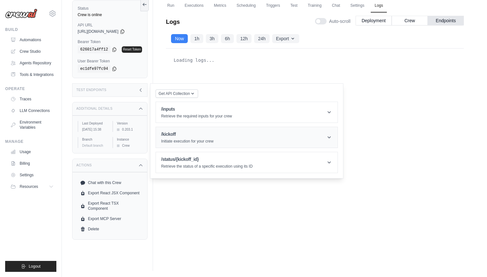
click at [227, 146] on header "/kickoff Initiate execution for your crew" at bounding box center [247, 137] width 182 height 21
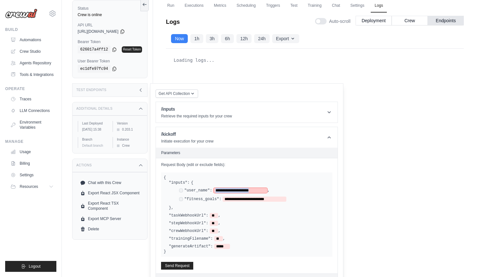
drag, startPoint x: 267, startPoint y: 191, endPoint x: 217, endPoint y: 189, distance: 49.9
click at [217, 189] on span "**********" at bounding box center [240, 190] width 54 height 5
drag, startPoint x: 284, startPoint y: 199, endPoint x: 228, endPoint y: 201, distance: 56.0
click at [228, 201] on span "**********" at bounding box center [253, 199] width 63 height 5
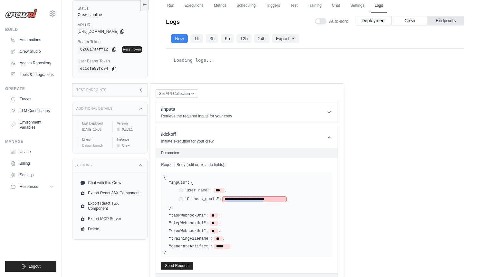
click at [283, 200] on span "**********" at bounding box center [253, 199] width 63 height 5
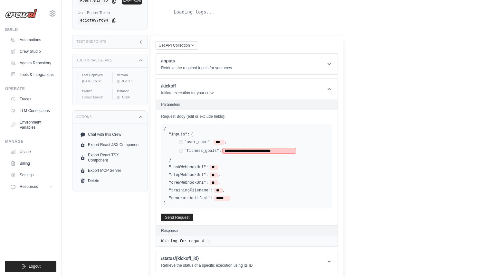
scroll to position [98, 0]
click at [183, 214] on button "Send Request" at bounding box center [177, 218] width 32 height 8
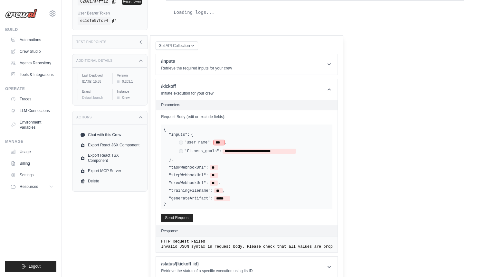
click at [215, 143] on span "***" at bounding box center [218, 142] width 11 height 5
click at [184, 221] on div "**********" at bounding box center [247, 167] width 182 height 115
click at [185, 219] on button "Send Request" at bounding box center [177, 218] width 32 height 8
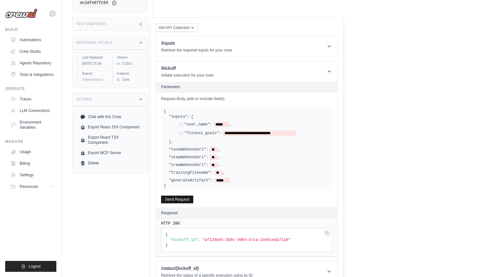
scroll to position [126, 0]
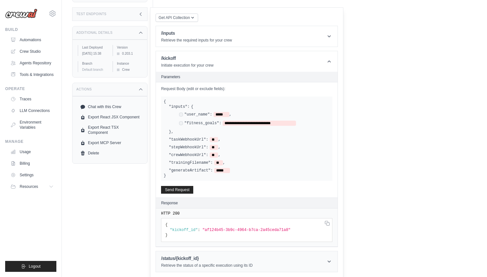
click at [207, 253] on header "/status/{kickoff_id} Retrieve the status of a specific execution using its ID" at bounding box center [247, 261] width 182 height 21
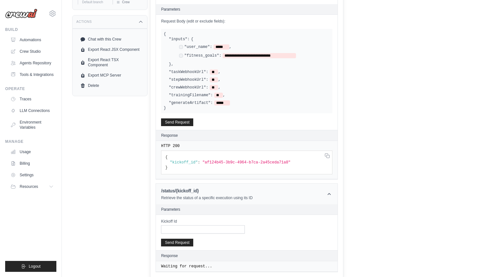
scroll to position [193, 0]
click at [274, 162] on span ""af124b45-3b9c-4964-b7ca-2a45ceda71a8"" at bounding box center [246, 163] width 88 height 5
click at [205, 162] on span ""af124b45-3b9c-4964-b7ca-2a45ceda71a8"" at bounding box center [246, 163] width 88 height 5
copy span "af124b45-3b9c-4964-b7ca-2a45ceda71a8"
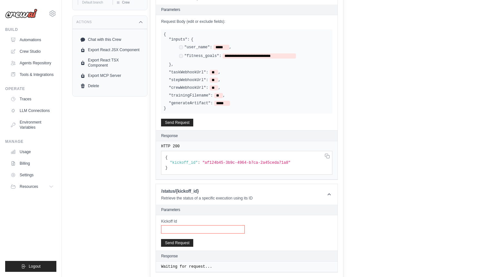
click at [195, 232] on input "Kickoff Id" at bounding box center [203, 229] width 84 height 8
paste input "**********"
type input "**********"
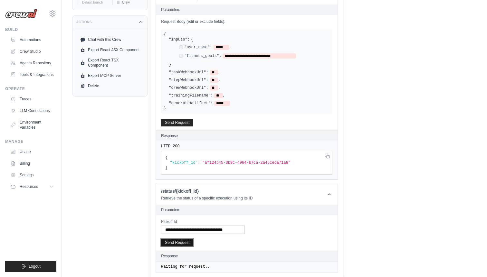
click at [185, 240] on button "Send Request" at bounding box center [177, 243] width 32 height 8
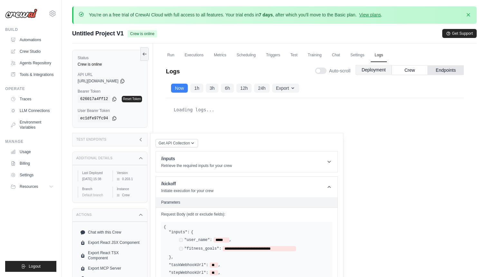
click at [378, 70] on button "Deployment" at bounding box center [373, 70] width 36 height 10
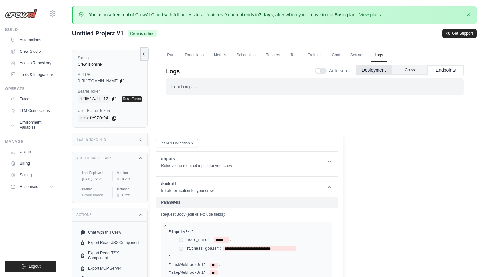
click at [403, 70] on button "Crew" at bounding box center [409, 70] width 36 height 10
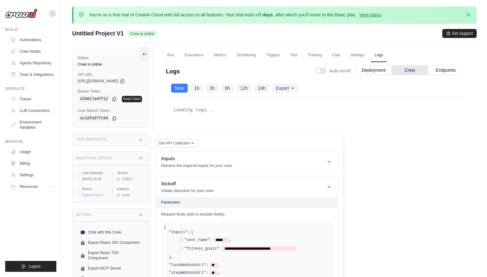
click at [141, 143] on div "Test Endpoints" at bounding box center [109, 140] width 75 height 14
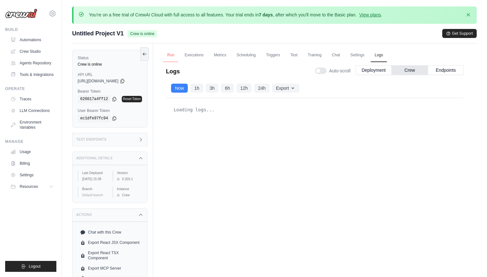
click at [170, 54] on link "Run" at bounding box center [170, 56] width 15 height 14
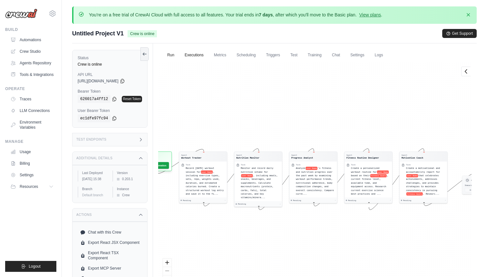
click at [196, 56] on link "Executions" at bounding box center [194, 56] width 27 height 14
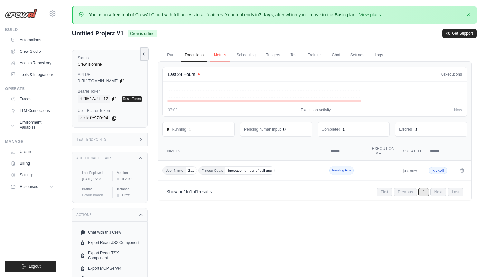
click at [226, 54] on link "Metrics" at bounding box center [220, 56] width 20 height 14
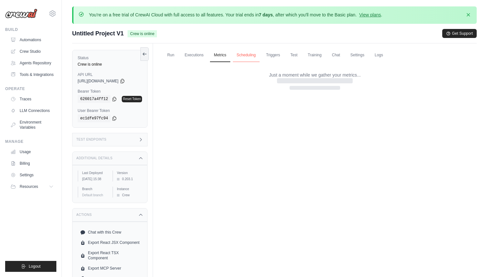
click at [243, 56] on link "Scheduling" at bounding box center [246, 56] width 27 height 14
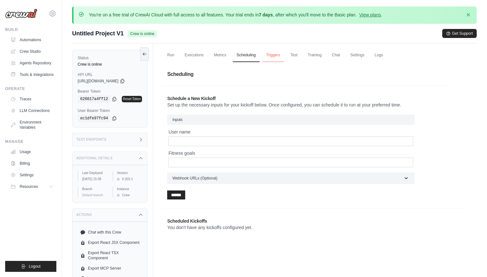
click at [280, 56] on link "Triggers" at bounding box center [273, 56] width 22 height 14
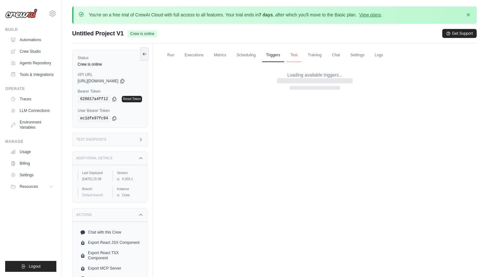
click at [301, 56] on link "Test" at bounding box center [293, 56] width 15 height 14
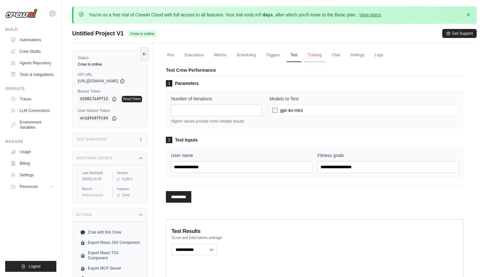
click at [325, 56] on link "Training" at bounding box center [315, 56] width 22 height 14
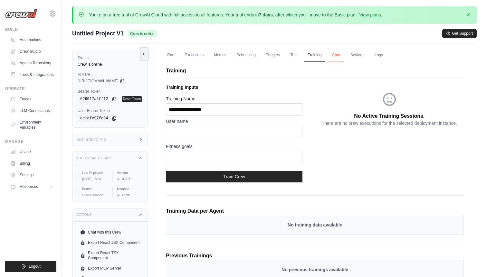
click at [343, 56] on link "Chat" at bounding box center [336, 56] width 16 height 14
click at [170, 57] on link "Run" at bounding box center [170, 56] width 15 height 14
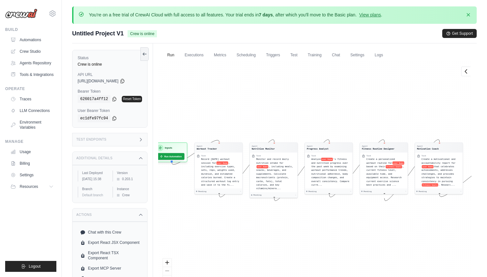
drag, startPoint x: 199, startPoint y: 112, endPoint x: 214, endPoint y: 103, distance: 18.1
click at [214, 103] on div "Agent Workout Tracker Task Record today's workout session for user Name , inclu…" at bounding box center [314, 179] width 313 height 236
click at [198, 57] on link "Executions" at bounding box center [194, 56] width 27 height 14
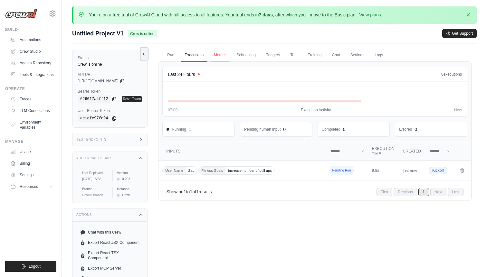
click at [230, 58] on link "Metrics" at bounding box center [220, 56] width 20 height 14
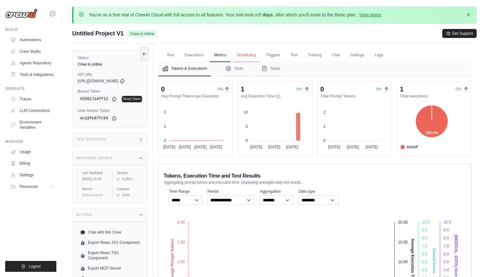
click at [256, 57] on link "Scheduling" at bounding box center [246, 56] width 27 height 14
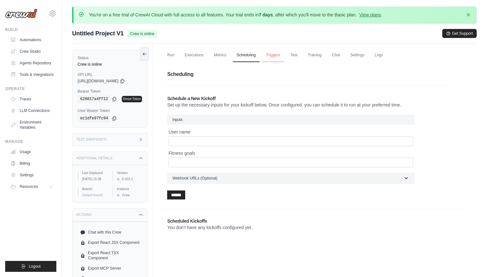
click at [283, 55] on link "Triggers" at bounding box center [273, 56] width 22 height 14
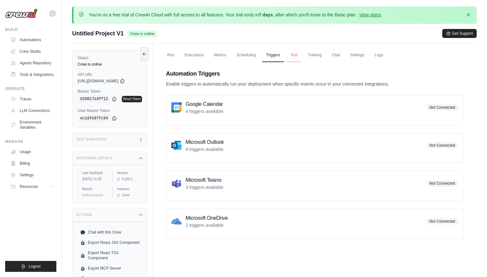
click at [301, 55] on link "Test" at bounding box center [293, 56] width 15 height 14
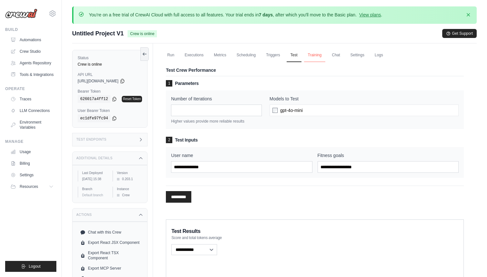
click at [322, 55] on link "Training" at bounding box center [315, 56] width 22 height 14
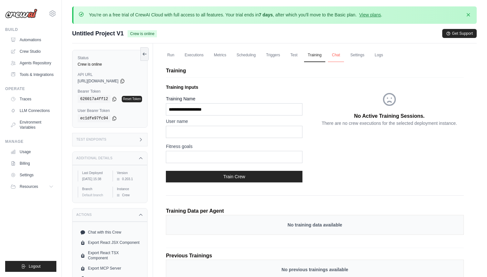
click at [343, 54] on link "Chat" at bounding box center [336, 56] width 16 height 14
click at [368, 53] on link "Settings" at bounding box center [357, 56] width 22 height 14
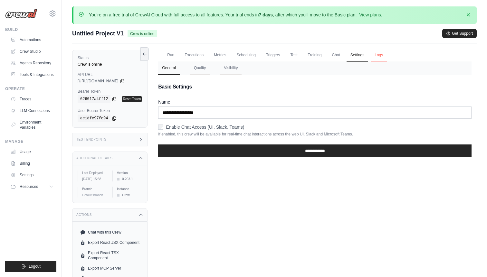
click at [387, 55] on link "Logs" at bounding box center [379, 56] width 16 height 14
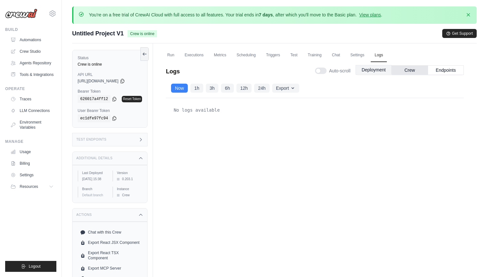
click at [372, 67] on button "Deployment" at bounding box center [373, 70] width 36 height 10
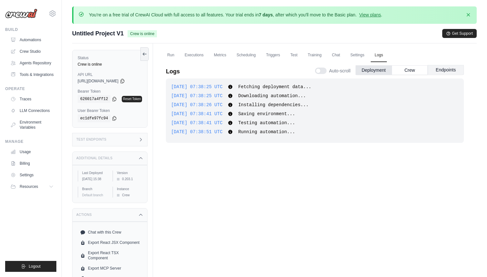
click at [445, 70] on button "Endpoints" at bounding box center [445, 70] width 36 height 10
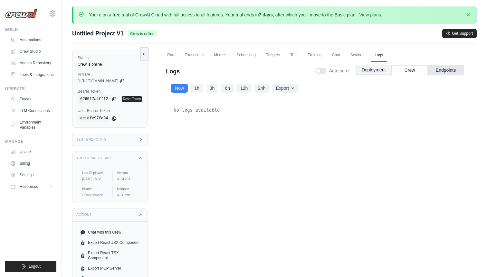
click at [368, 72] on button "Deployment" at bounding box center [373, 70] width 36 height 10
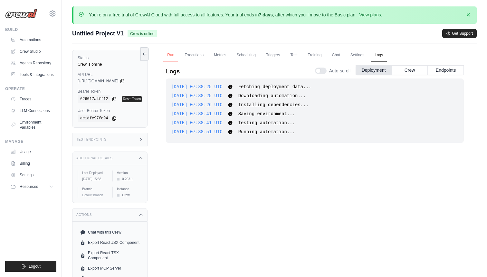
click at [164, 52] on link "Run" at bounding box center [170, 56] width 15 height 14
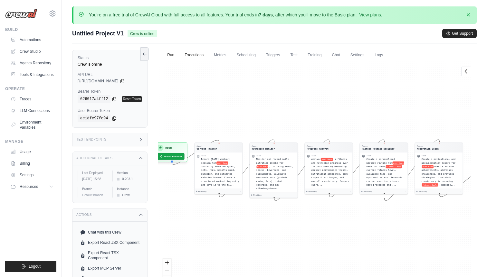
click at [189, 54] on link "Executions" at bounding box center [194, 56] width 27 height 14
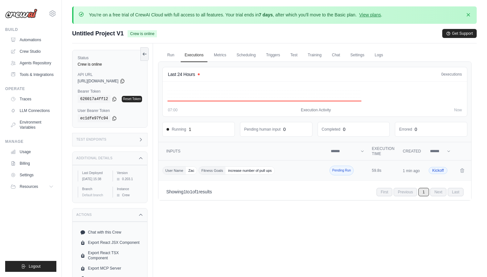
click at [244, 170] on span "increase number of pull ups" at bounding box center [249, 171] width 49 height 8
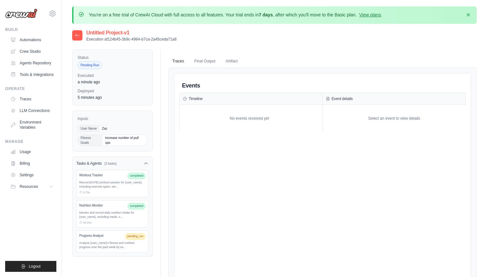
click at [79, 37] on icon at bounding box center [77, 35] width 5 height 5
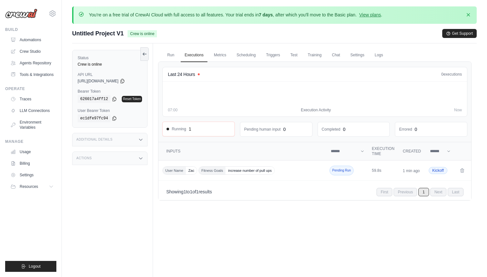
click at [180, 128] on span "Running" at bounding box center [176, 129] width 20 height 5
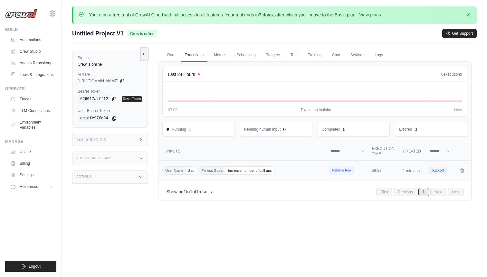
click at [252, 169] on span "increase number of pull ups" at bounding box center [249, 171] width 49 height 8
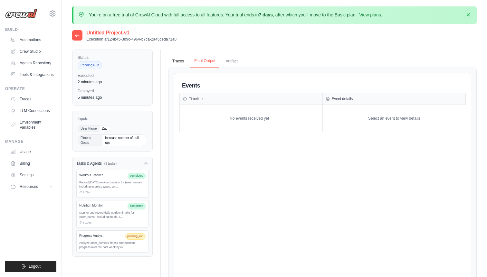
click at [212, 61] on button "Final Output" at bounding box center [204, 61] width 29 height 14
click at [237, 61] on button "Artifact" at bounding box center [232, 61] width 20 height 14
click at [201, 60] on button "Final Output" at bounding box center [204, 61] width 29 height 14
click at [176, 62] on button "Traces" at bounding box center [177, 61] width 19 height 14
click at [42, 42] on link "Automations" at bounding box center [32, 40] width 49 height 10
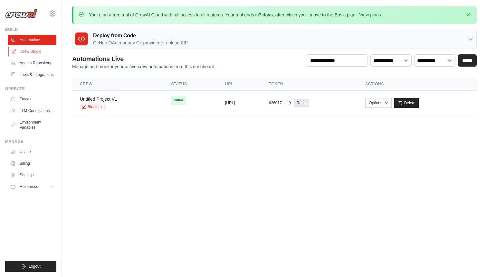
click at [42, 52] on link "Crew Studio" at bounding box center [32, 51] width 49 height 10
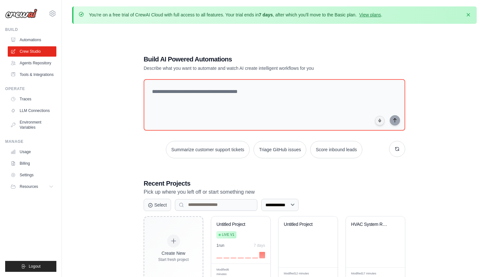
click at [42, 42] on link "Automations" at bounding box center [32, 40] width 49 height 10
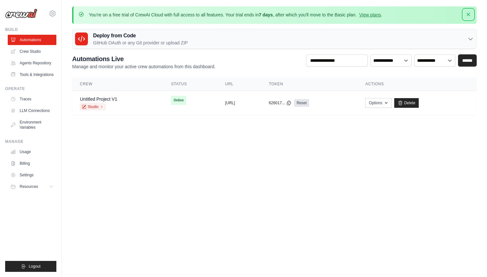
click at [468, 14] on icon "button" at bounding box center [468, 14] width 6 height 6
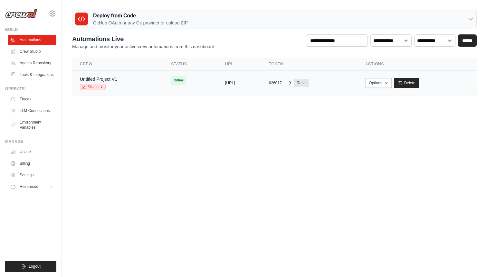
click at [96, 86] on link "Studio" at bounding box center [93, 87] width 26 height 6
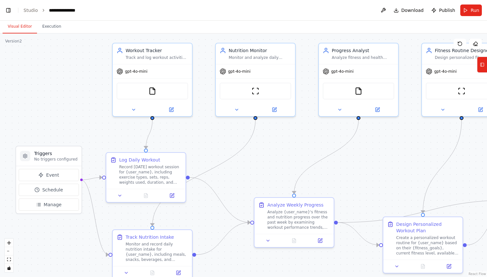
drag, startPoint x: 93, startPoint y: 139, endPoint x: 76, endPoint y: 116, distance: 28.3
click at [76, 116] on div ".deletable-edge-delete-btn { width: 20px; height: 20px; border: 0px solid #ffff…" at bounding box center [243, 155] width 487 height 244
click at [409, 11] on span "Download" at bounding box center [412, 10] width 23 height 6
